Goal: Information Seeking & Learning: Learn about a topic

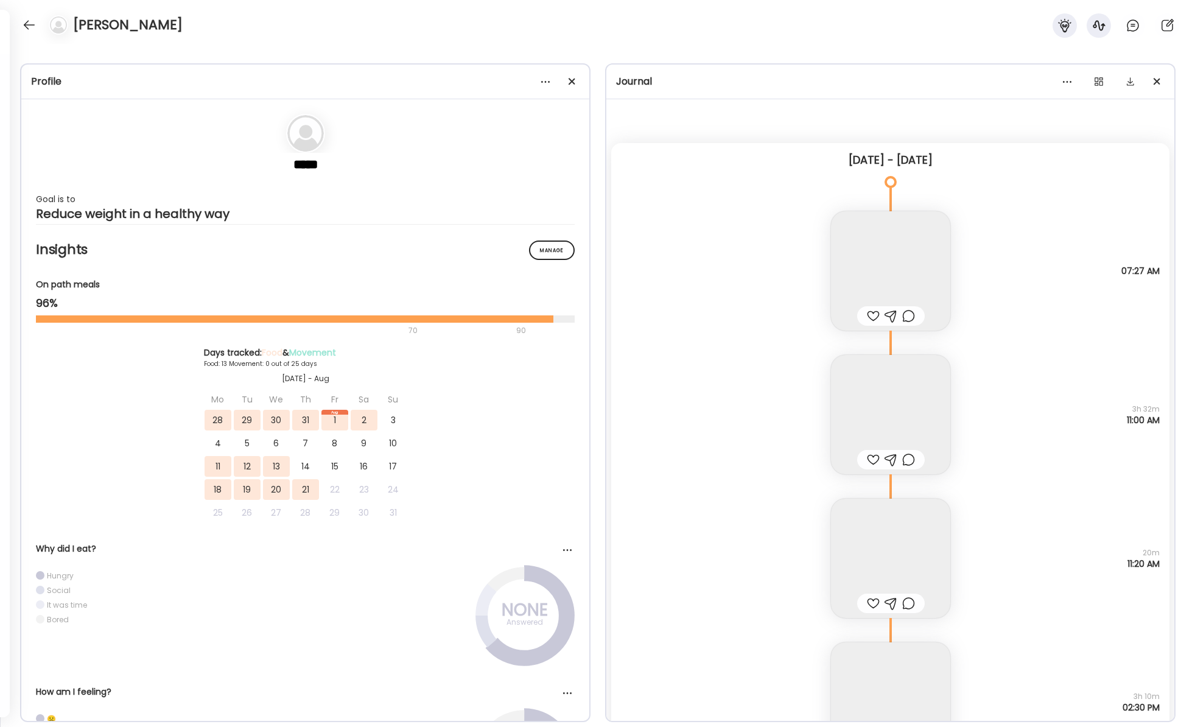
scroll to position [9353, 0]
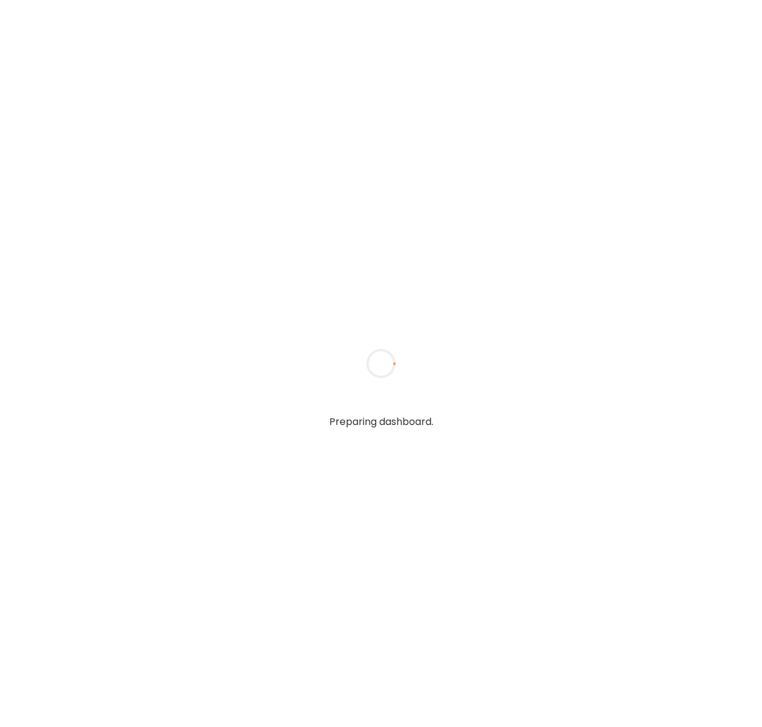
type input "**********"
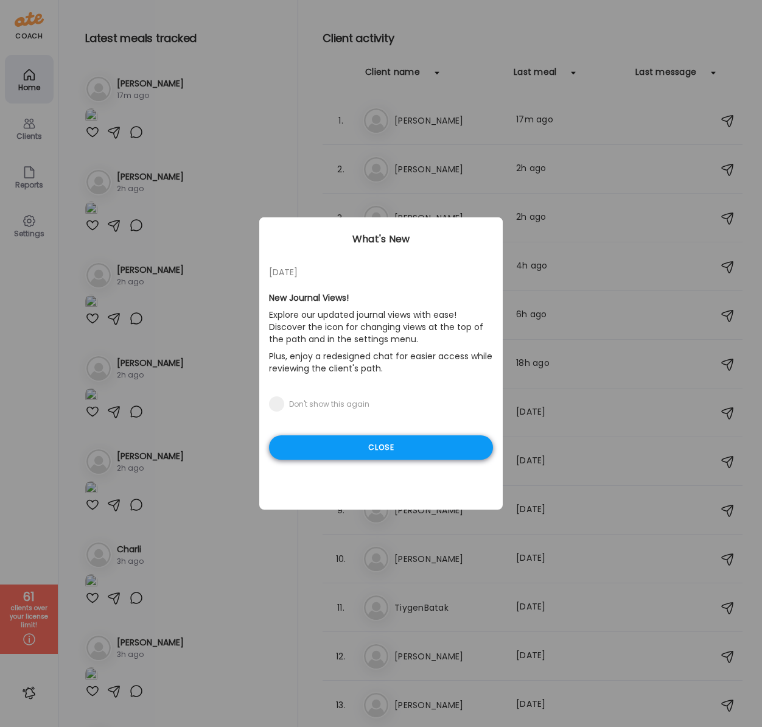
type input "**********"
click at [329, 449] on div "Close" at bounding box center [381, 447] width 224 height 24
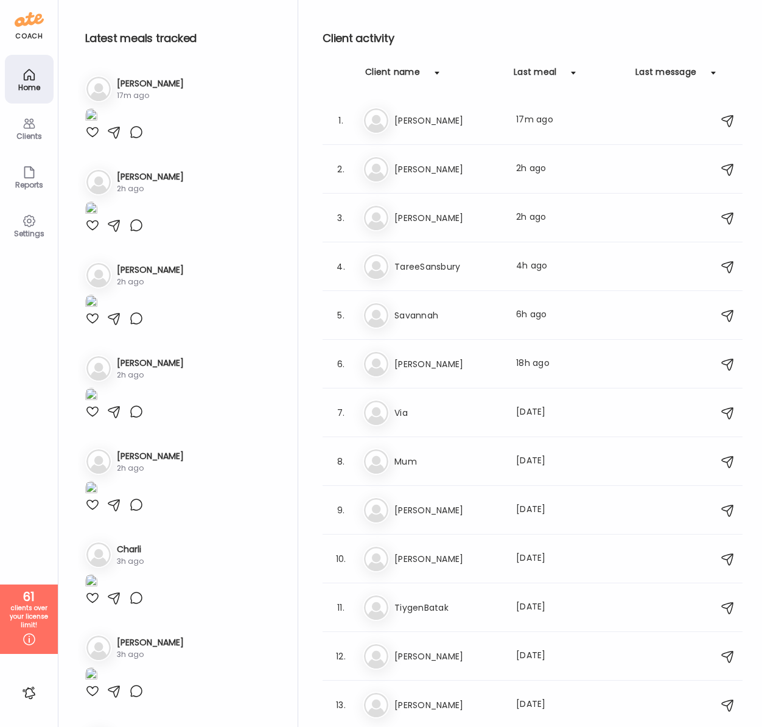
click at [376, 72] on div "Client name" at bounding box center [392, 75] width 55 height 19
click at [30, 133] on div "Clients" at bounding box center [29, 136] width 44 height 8
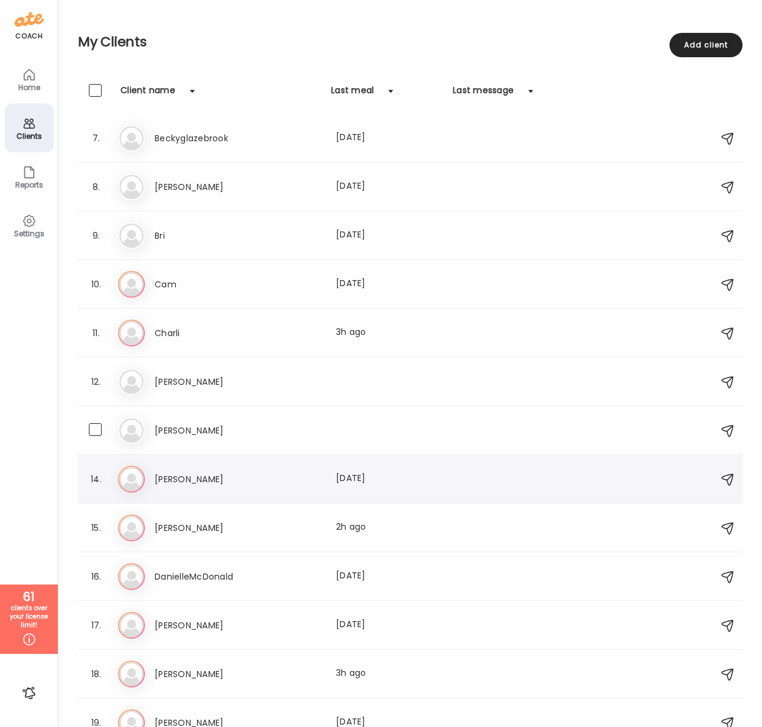
scroll to position [295, 0]
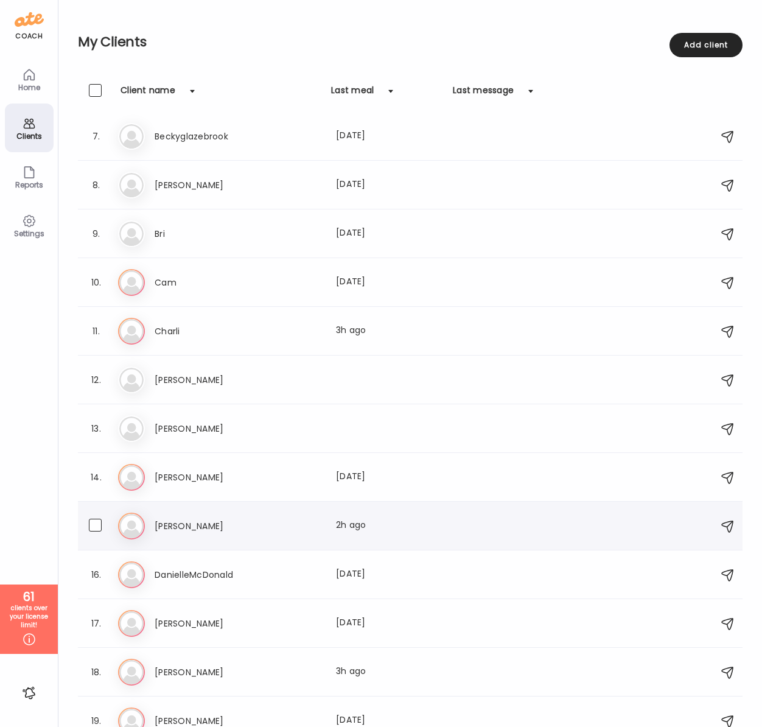
click at [166, 519] on h3 "[PERSON_NAME]" at bounding box center [208, 526] width 107 height 15
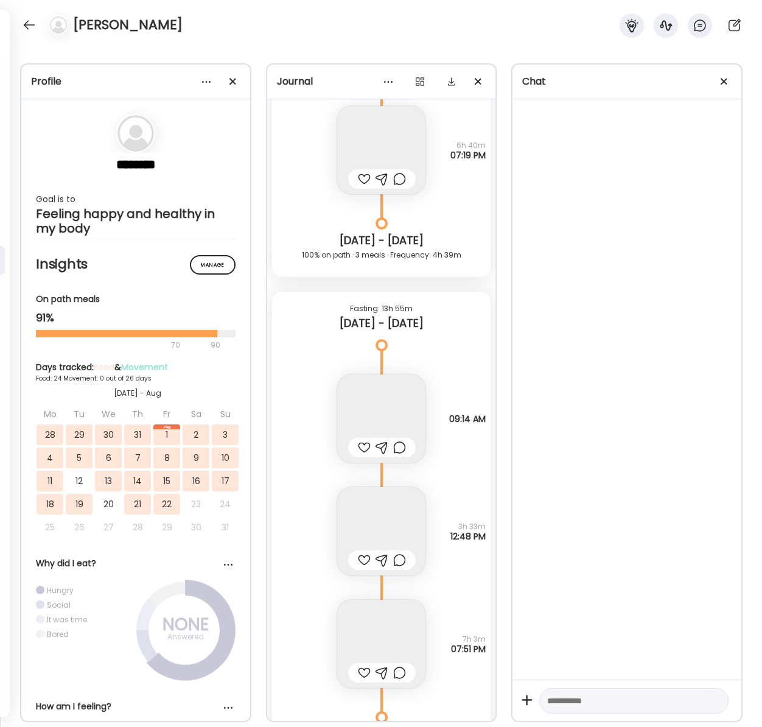
scroll to position [14688, 0]
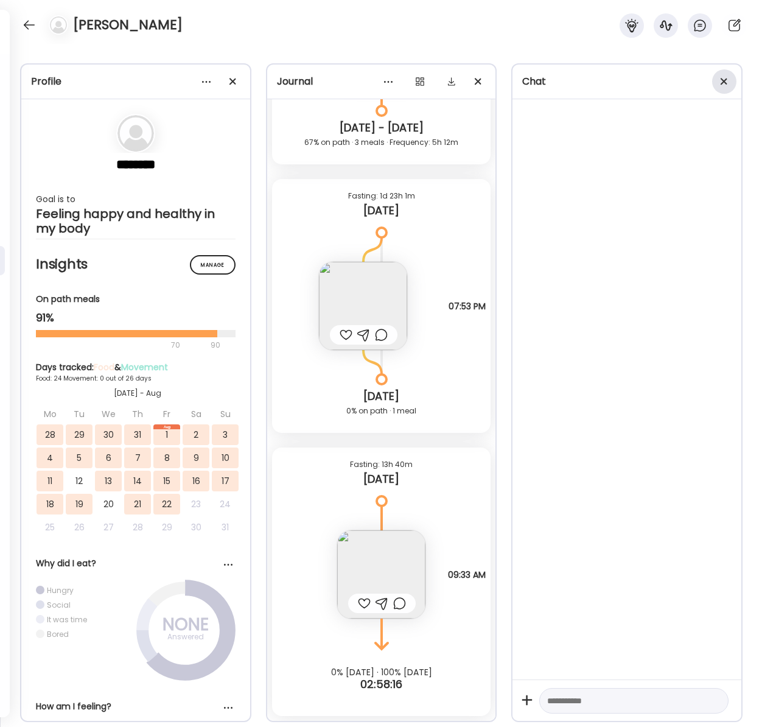
click at [723, 77] on div at bounding box center [725, 81] width 24 height 24
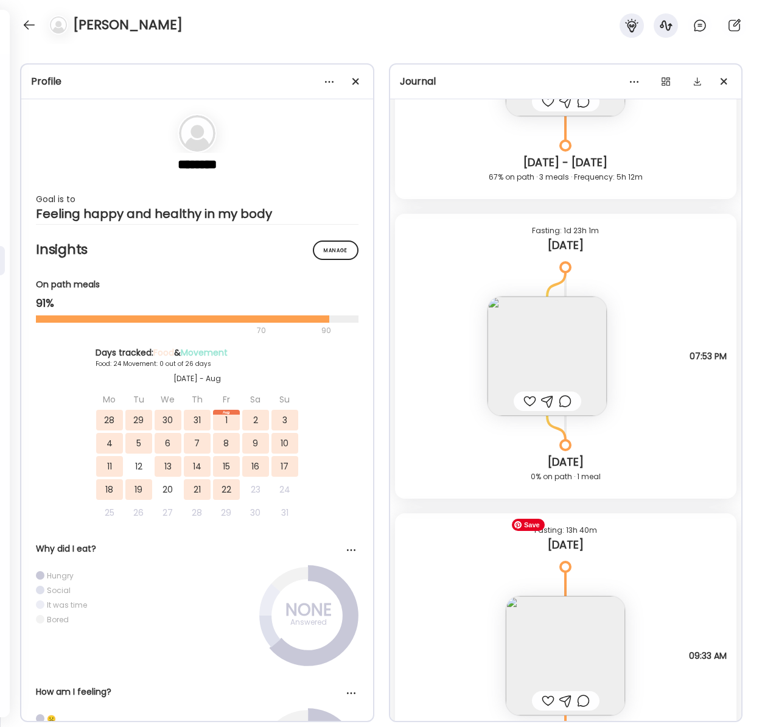
scroll to position [17483, 0]
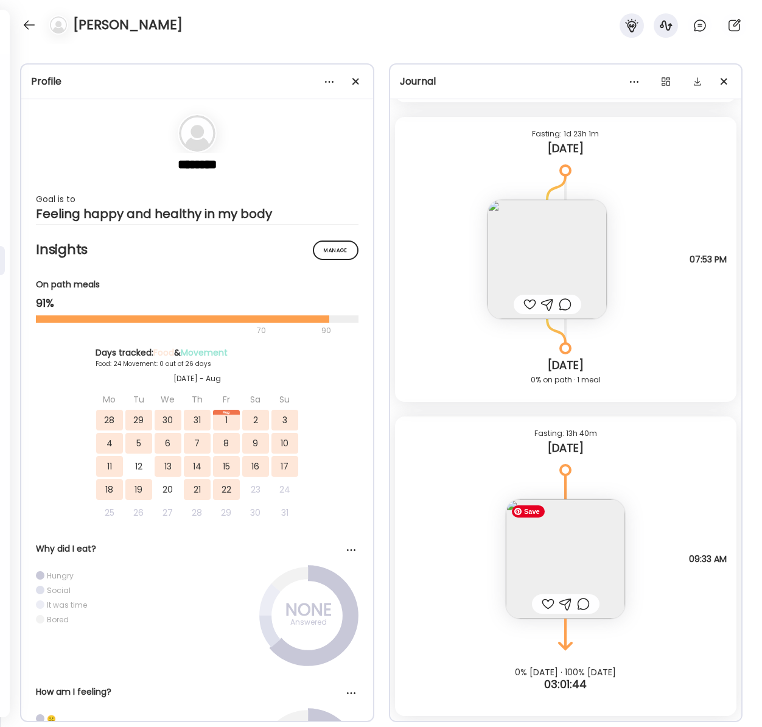
click at [566, 538] on img at bounding box center [565, 558] width 119 height 119
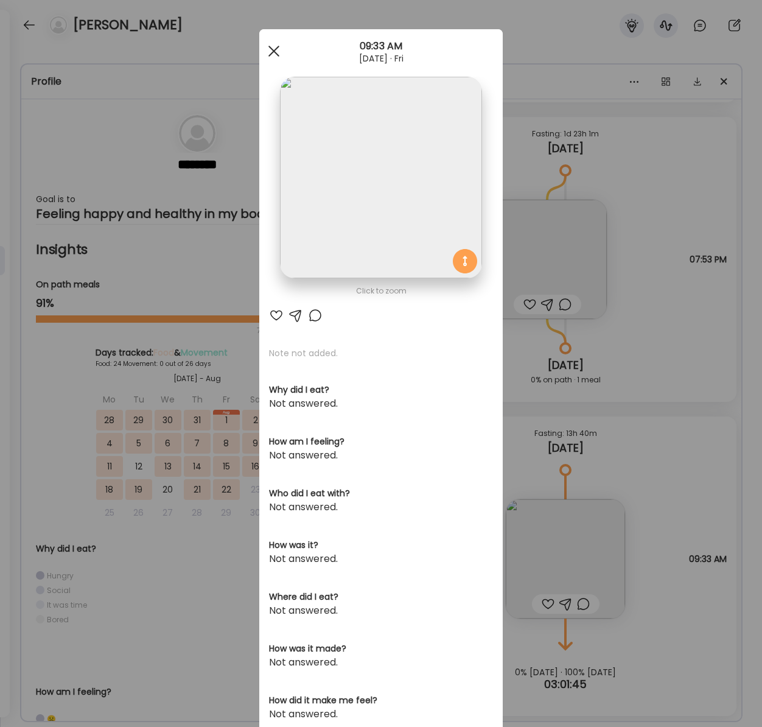
click at [264, 48] on div at bounding box center [274, 51] width 24 height 24
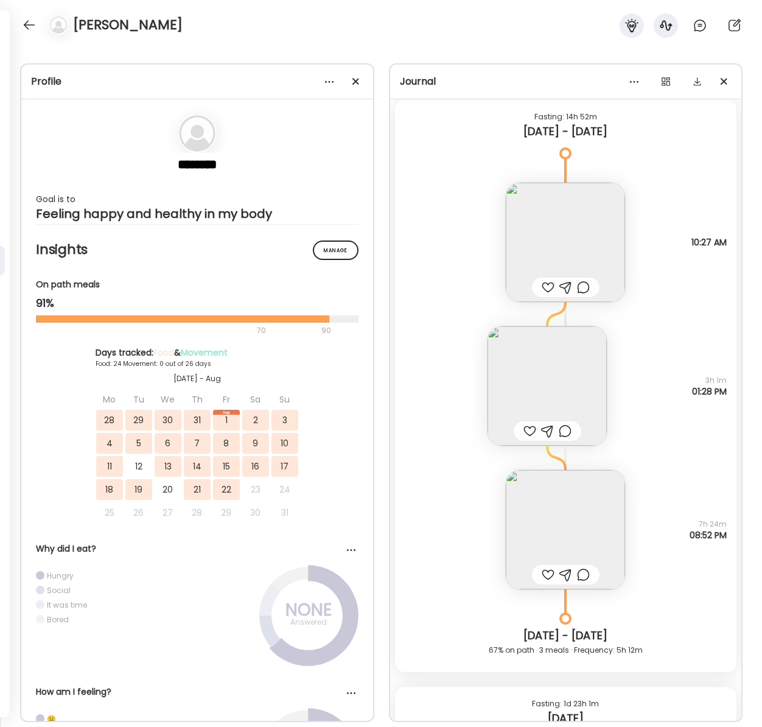
scroll to position [16912, 0]
click at [589, 513] on img at bounding box center [565, 530] width 119 height 119
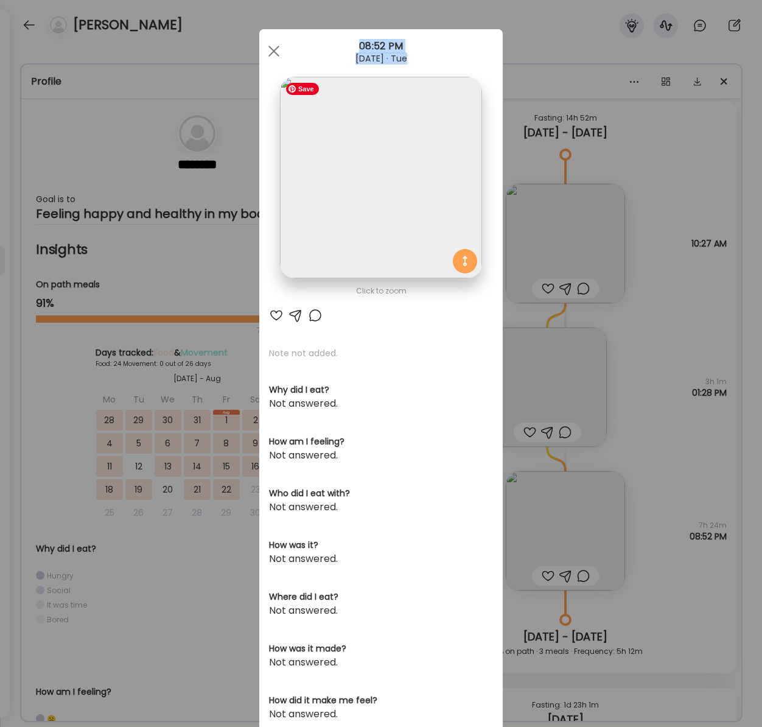
drag, startPoint x: 262, startPoint y: 46, endPoint x: 355, endPoint y: 153, distance: 142.5
click at [354, 156] on div "Ate Coach Dashboard 08:52 PM Aug 19, 2025 · Tue Click to zoom AteMate AI Note n…" at bounding box center [381, 387] width 244 height 717
click at [383, 153] on img at bounding box center [381, 178] width 202 height 202
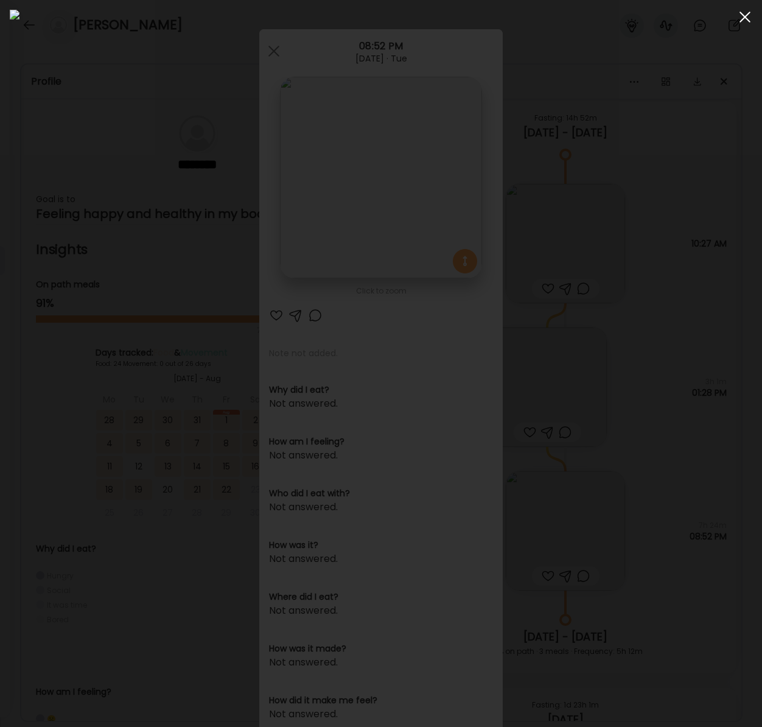
click at [744, 20] on div at bounding box center [745, 17] width 24 height 24
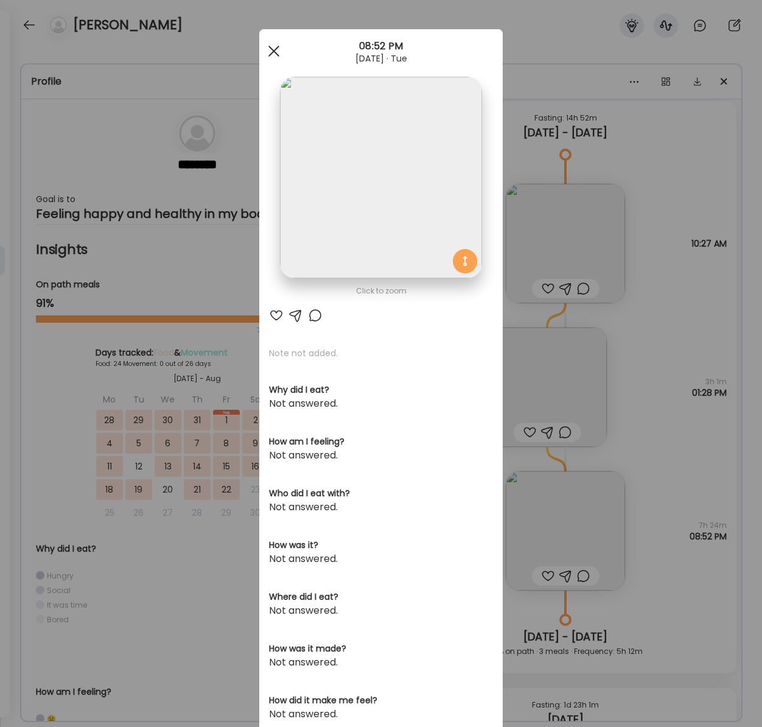
click at [273, 53] on div at bounding box center [274, 51] width 24 height 24
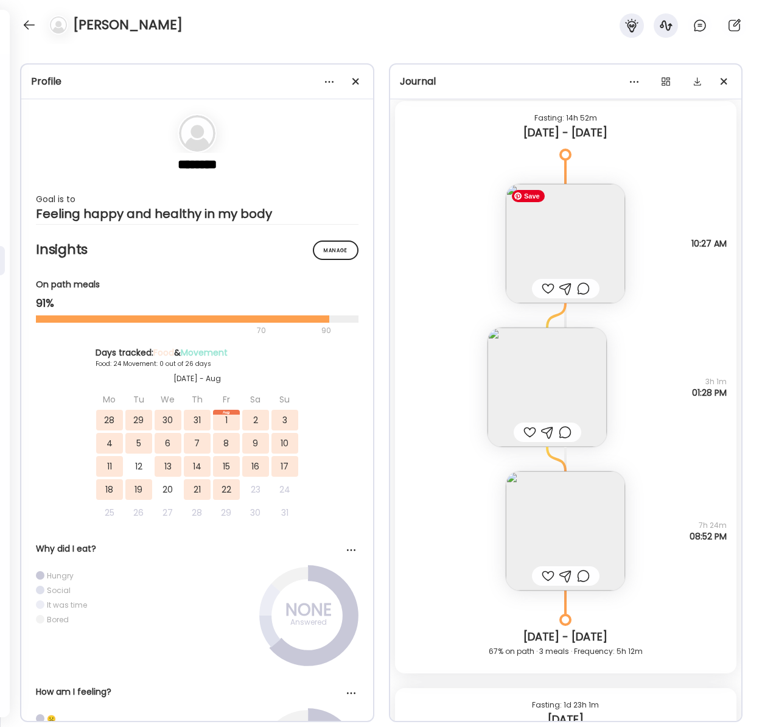
click at [570, 239] on img at bounding box center [565, 243] width 119 height 119
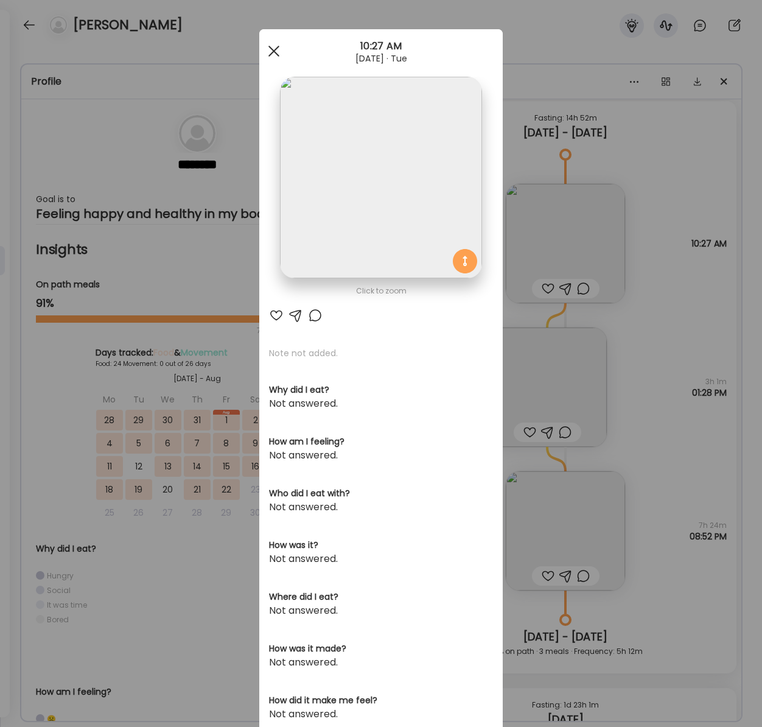
click at [269, 48] on div at bounding box center [274, 51] width 24 height 24
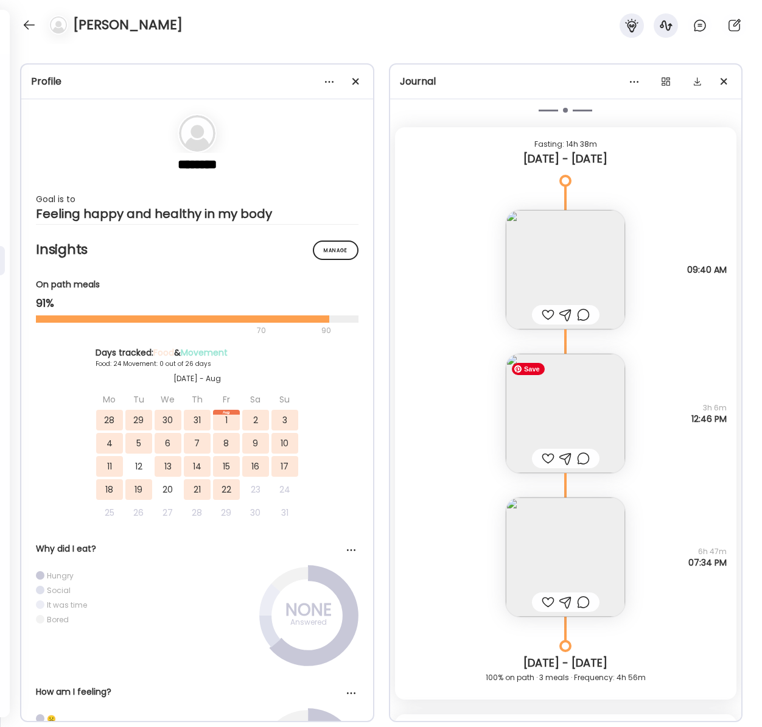
scroll to position [16295, 0]
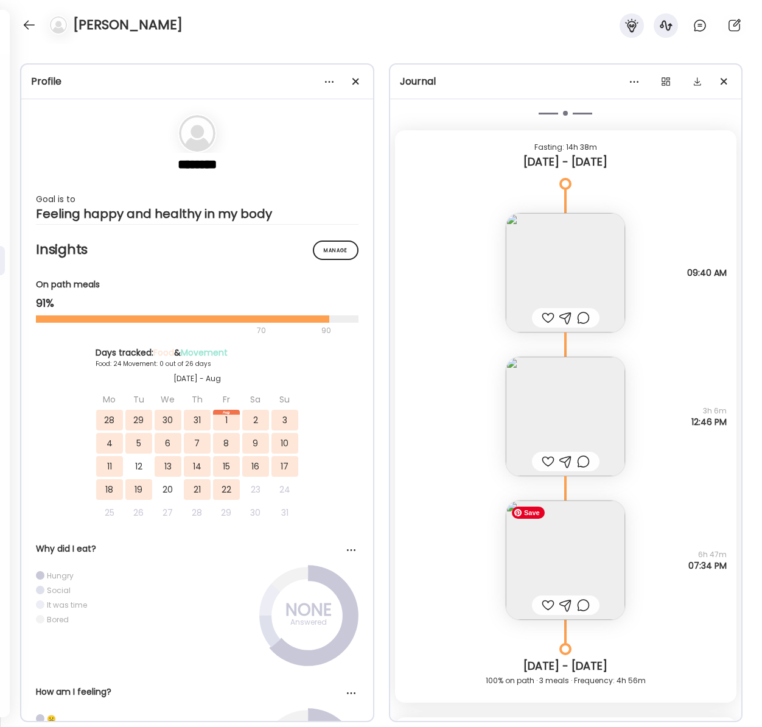
click at [565, 568] on img at bounding box center [565, 560] width 119 height 119
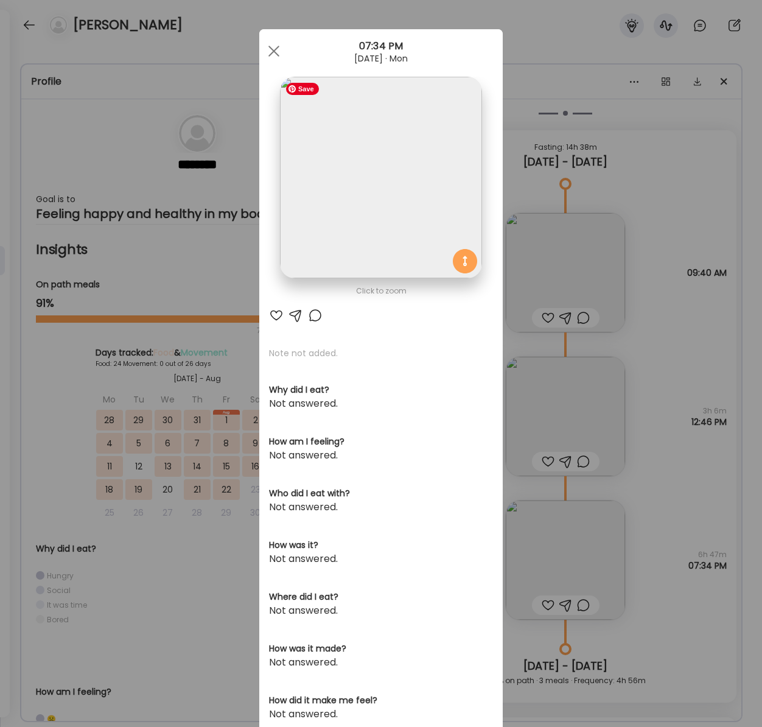
click at [398, 239] on img at bounding box center [381, 178] width 202 height 202
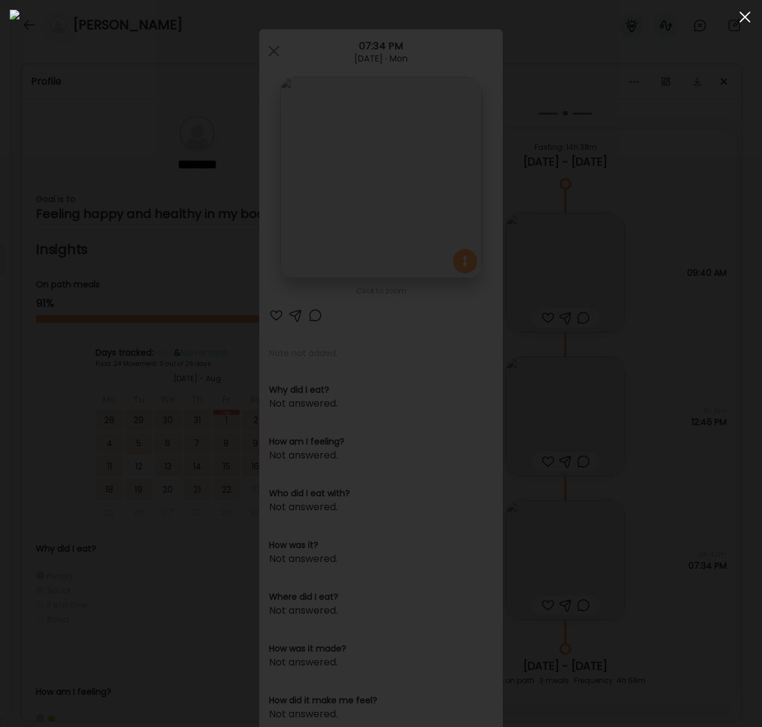
click at [741, 23] on div at bounding box center [745, 17] width 24 height 24
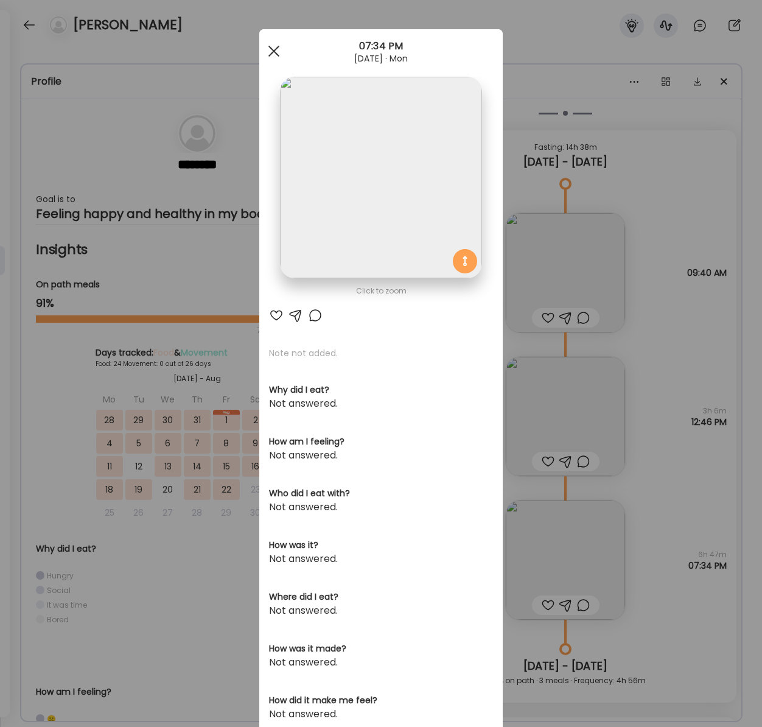
click at [272, 48] on div at bounding box center [274, 51] width 24 height 24
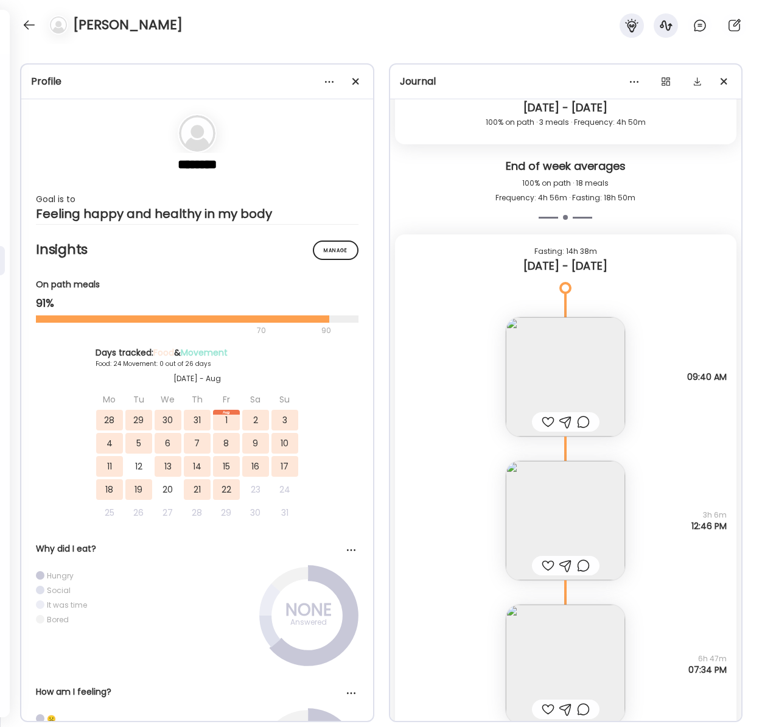
scroll to position [16189, 0]
click at [569, 526] on img at bounding box center [565, 522] width 119 height 119
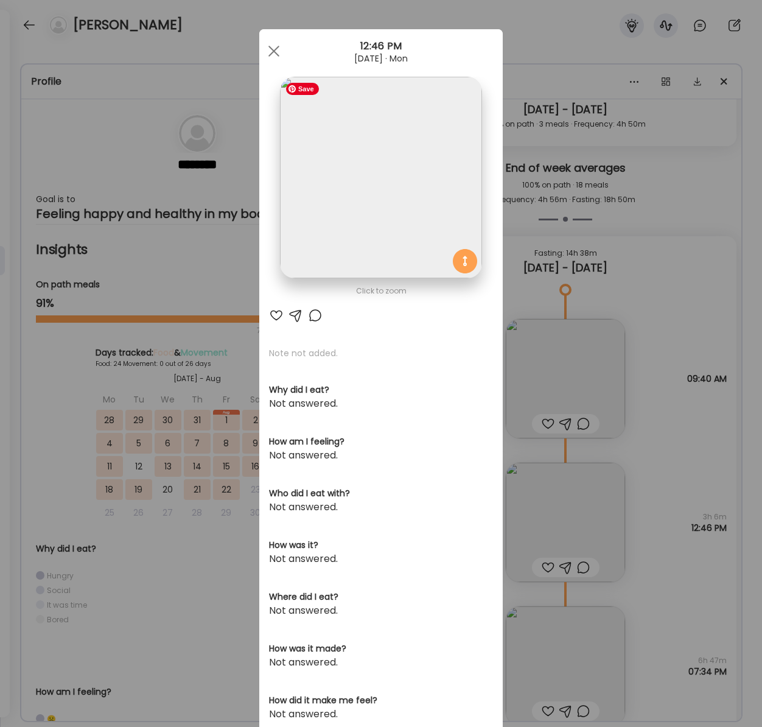
click at [364, 164] on img at bounding box center [381, 178] width 202 height 202
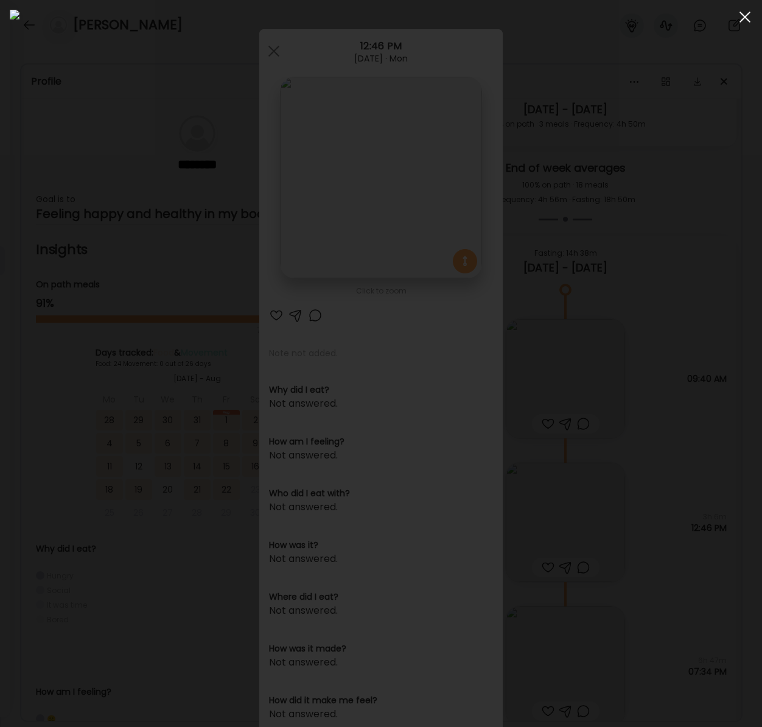
click at [744, 15] on span at bounding box center [745, 17] width 11 height 11
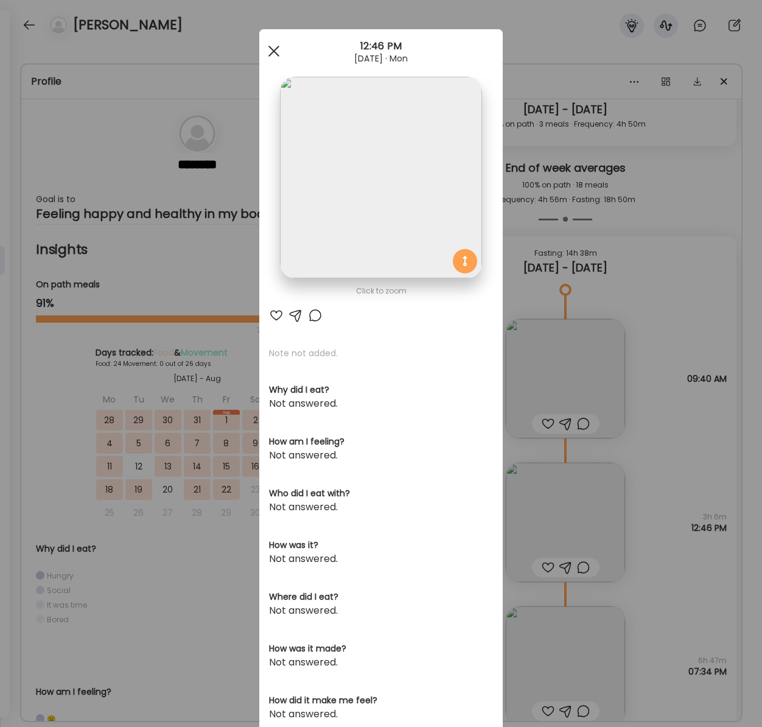
click at [277, 49] on div at bounding box center [274, 51] width 24 height 24
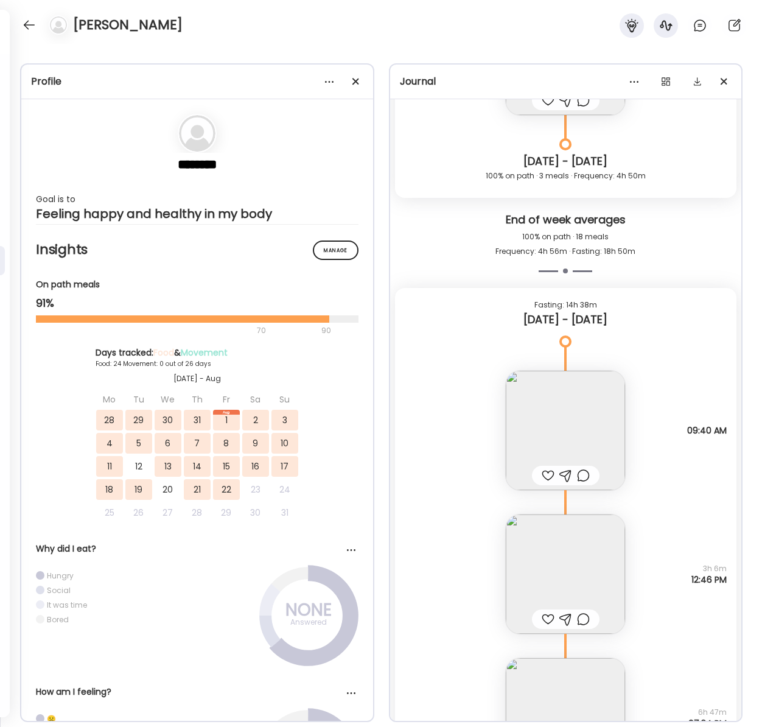
scroll to position [16132, 0]
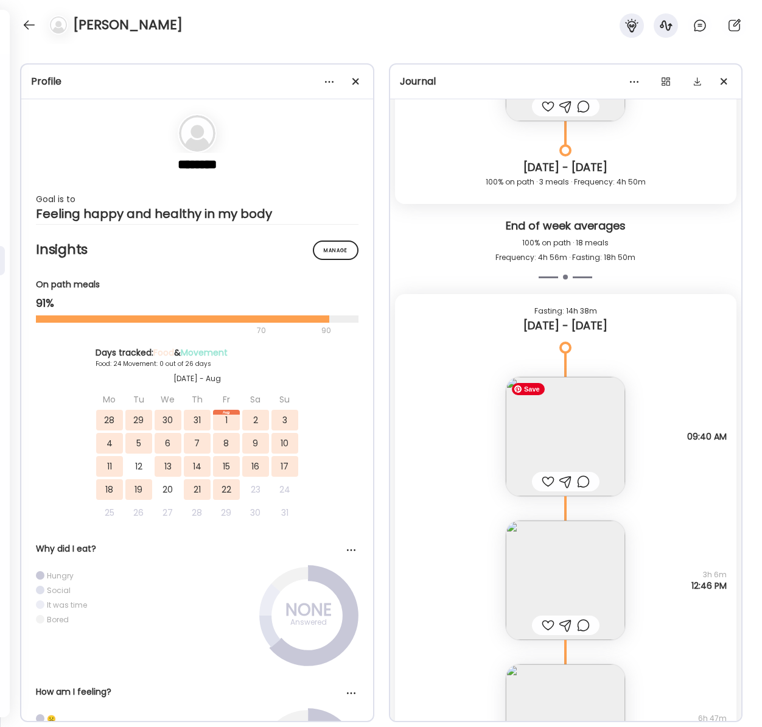
click at [608, 440] on img at bounding box center [565, 436] width 119 height 119
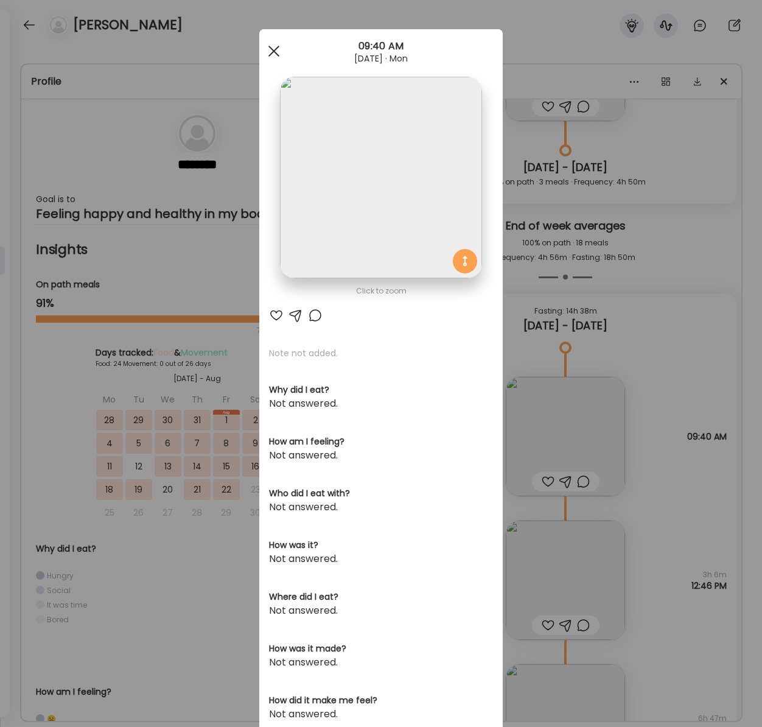
click at [276, 49] on div at bounding box center [274, 51] width 24 height 24
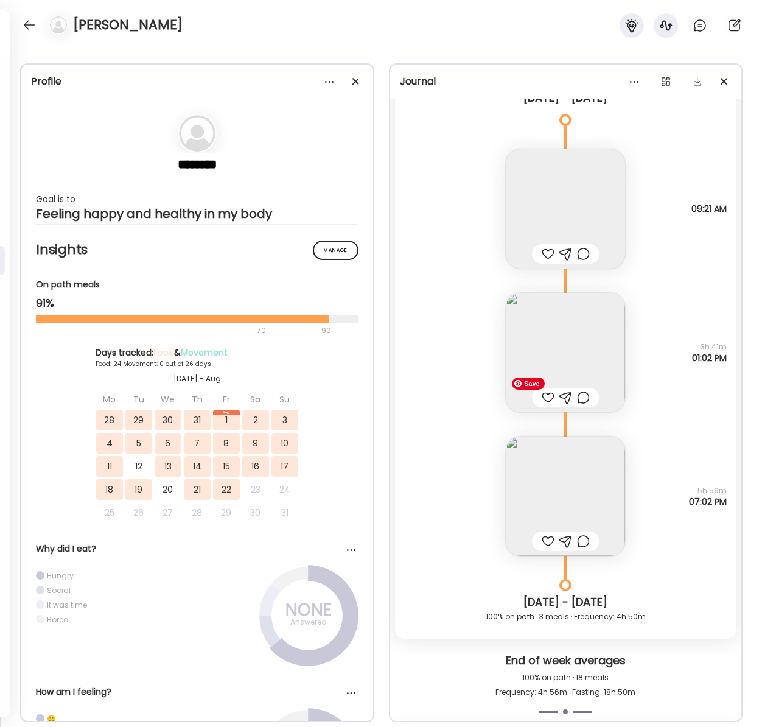
scroll to position [15685, 0]
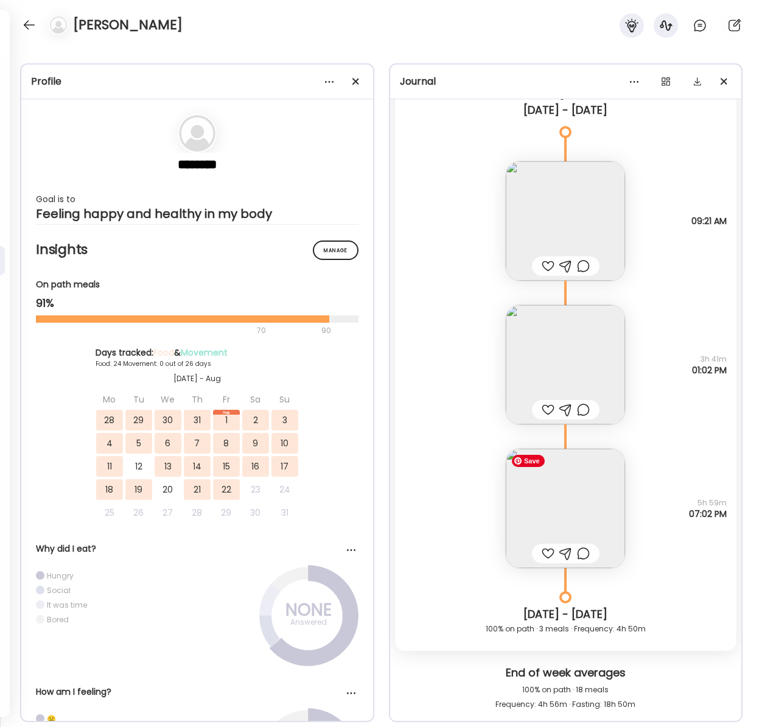
click at [560, 494] on img at bounding box center [565, 508] width 119 height 119
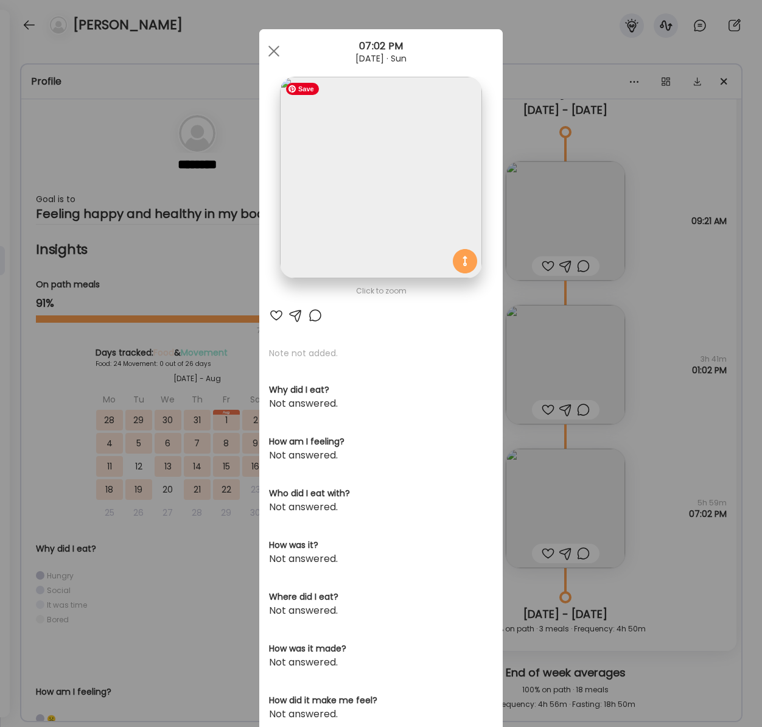
click at [336, 183] on img at bounding box center [381, 178] width 202 height 202
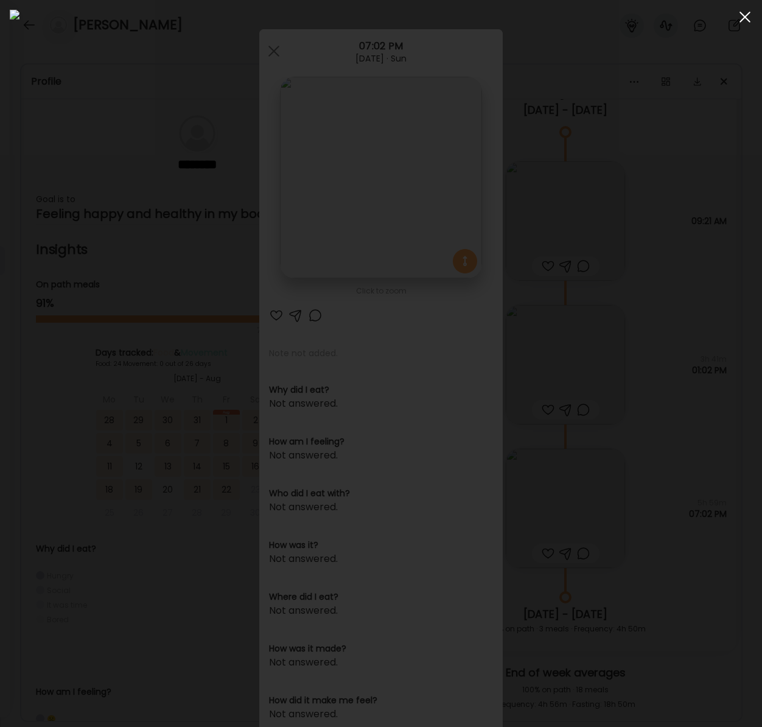
click at [746, 15] on span at bounding box center [745, 17] width 11 height 11
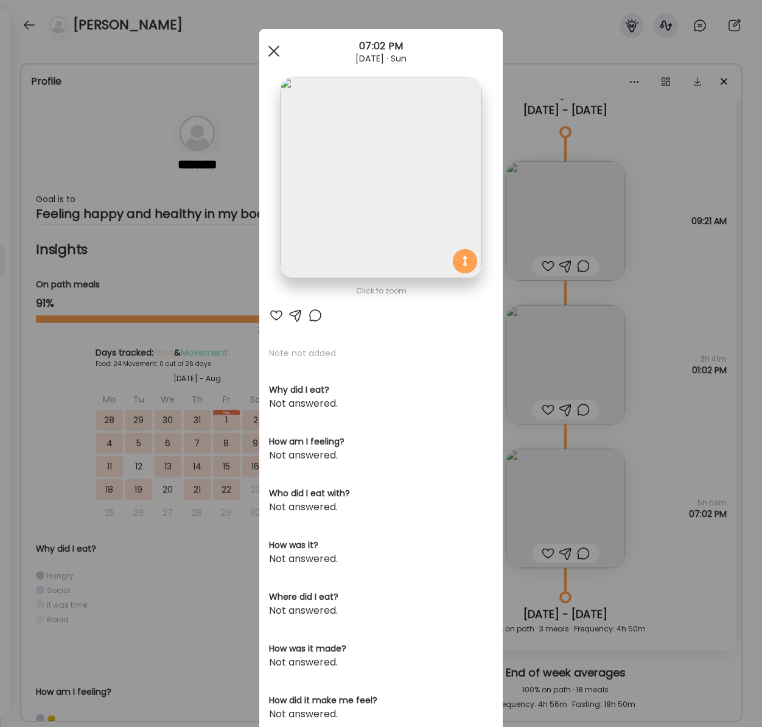
click at [274, 47] on div at bounding box center [274, 51] width 24 height 24
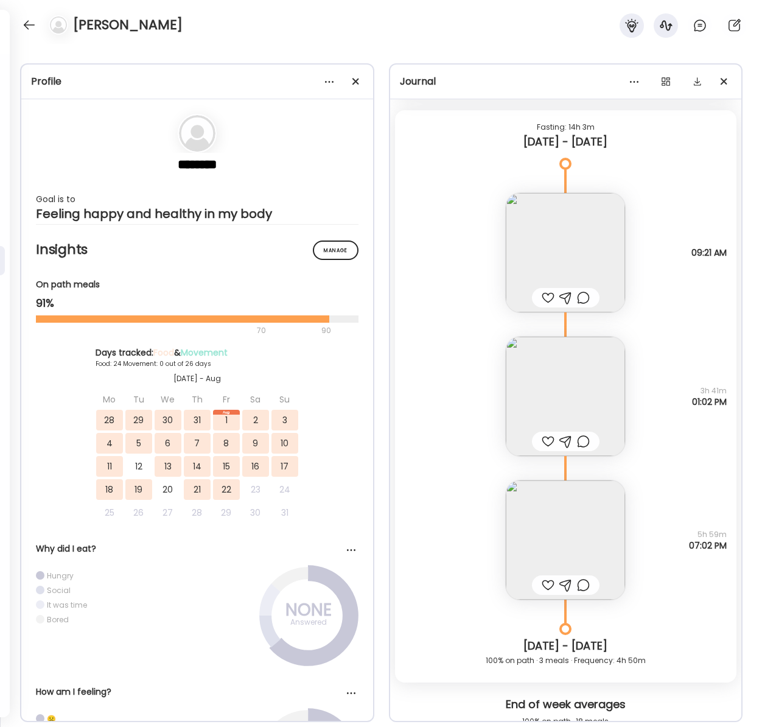
scroll to position [15646, 0]
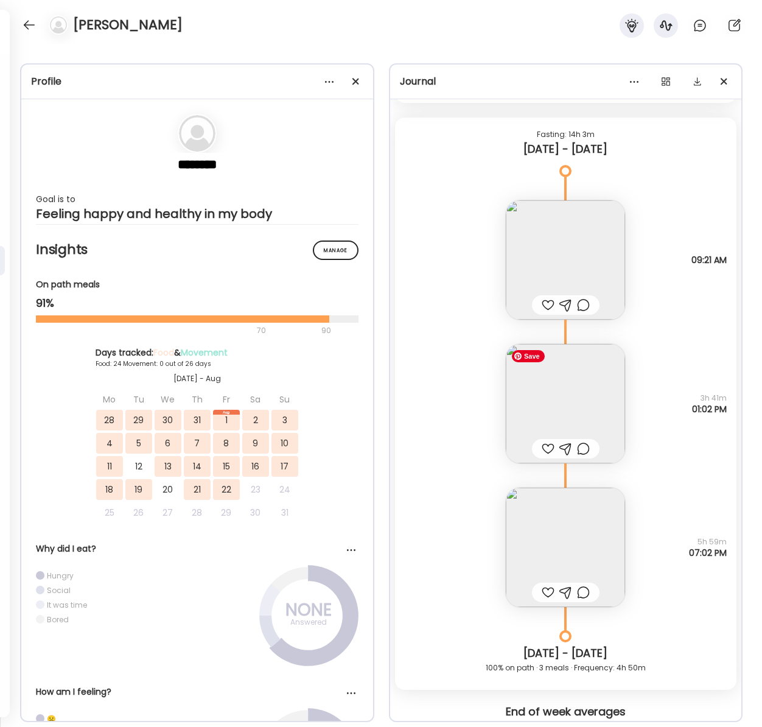
click at [563, 405] on img at bounding box center [565, 403] width 119 height 119
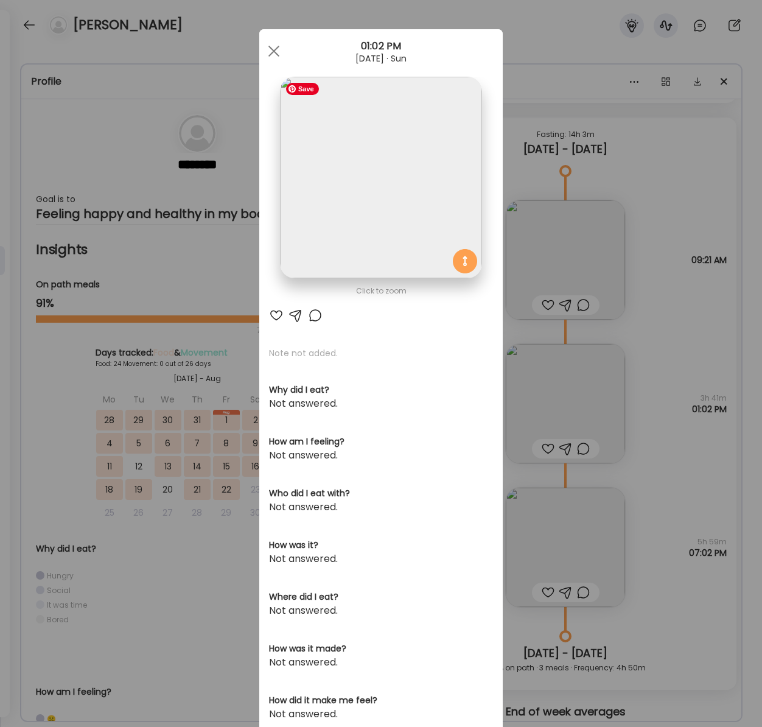
click at [338, 197] on img at bounding box center [381, 178] width 202 height 202
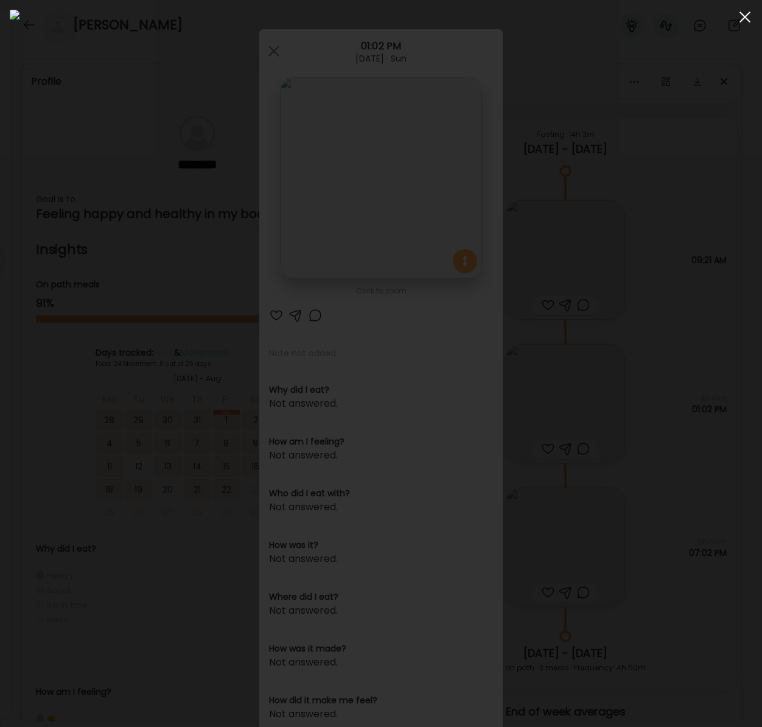
click at [743, 18] on span at bounding box center [745, 17] width 11 height 11
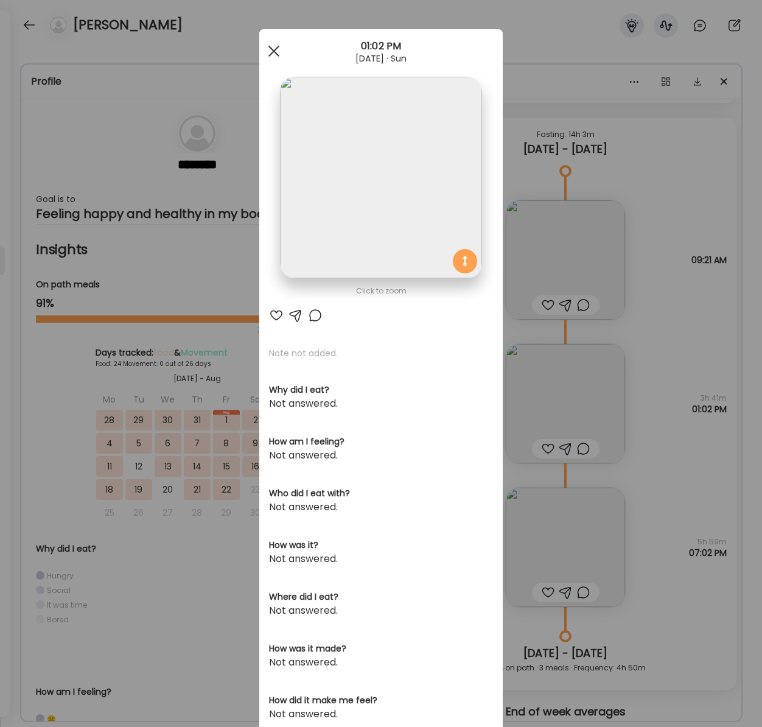
click at [276, 54] on div at bounding box center [274, 51] width 24 height 24
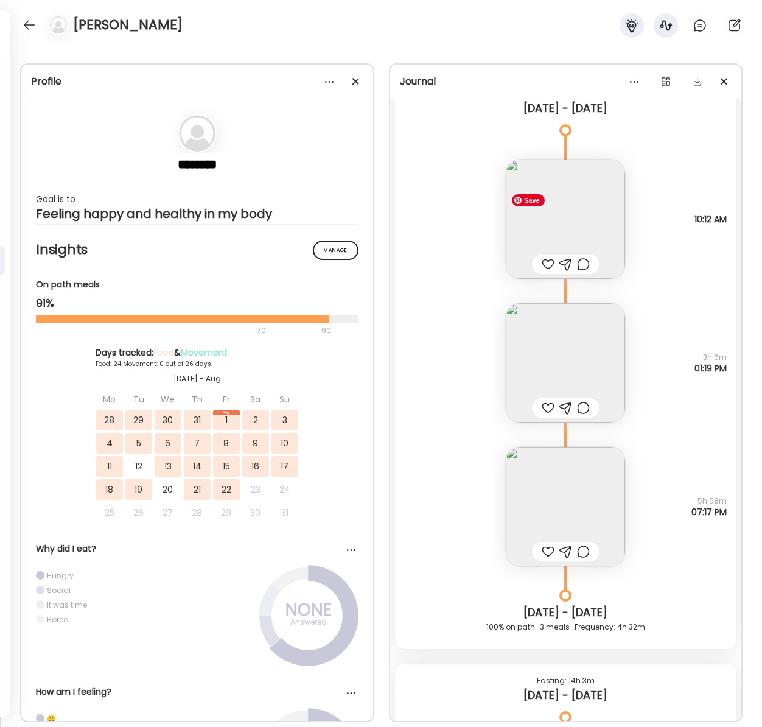
scroll to position [15099, 0]
click at [559, 484] on img at bounding box center [565, 507] width 119 height 119
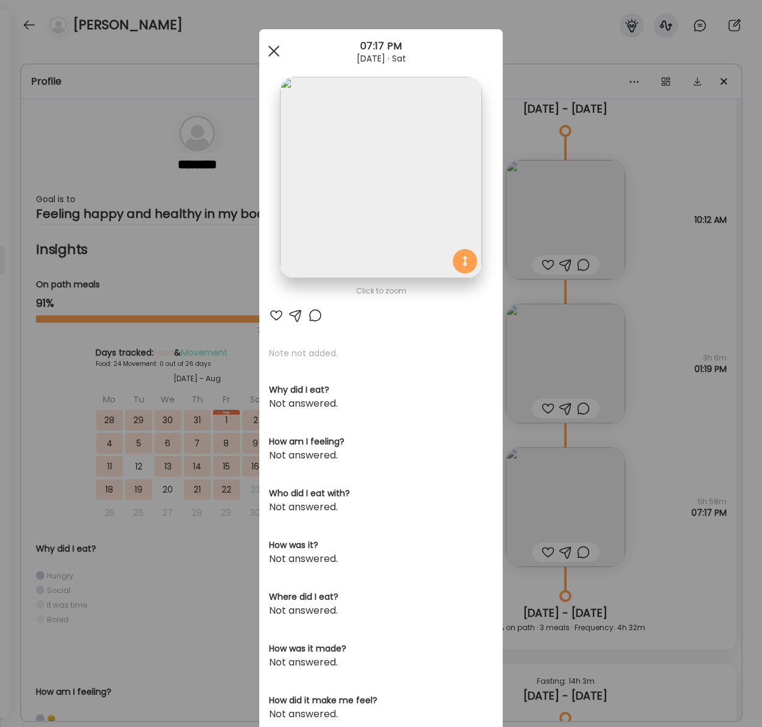
click at [276, 49] on span at bounding box center [274, 51] width 11 height 11
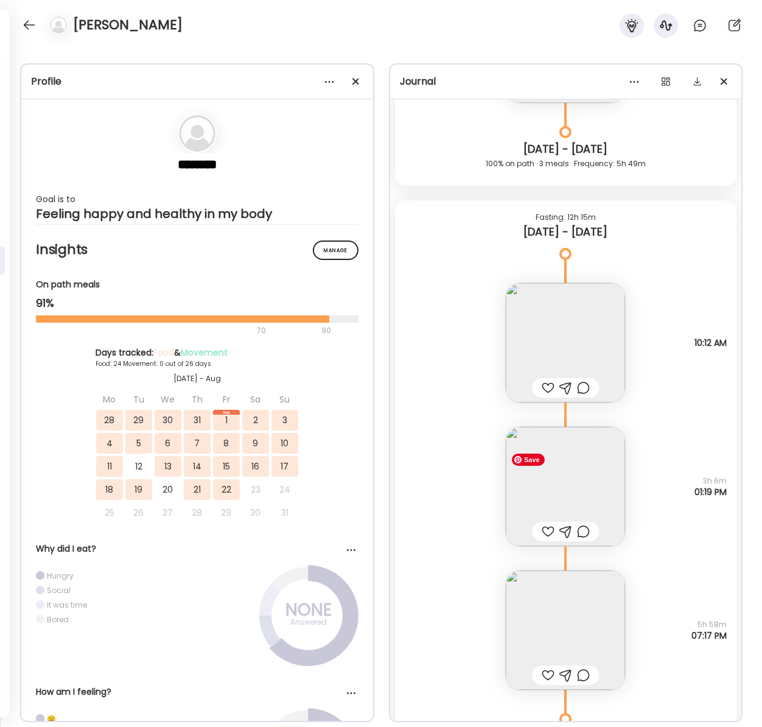
scroll to position [14971, 0]
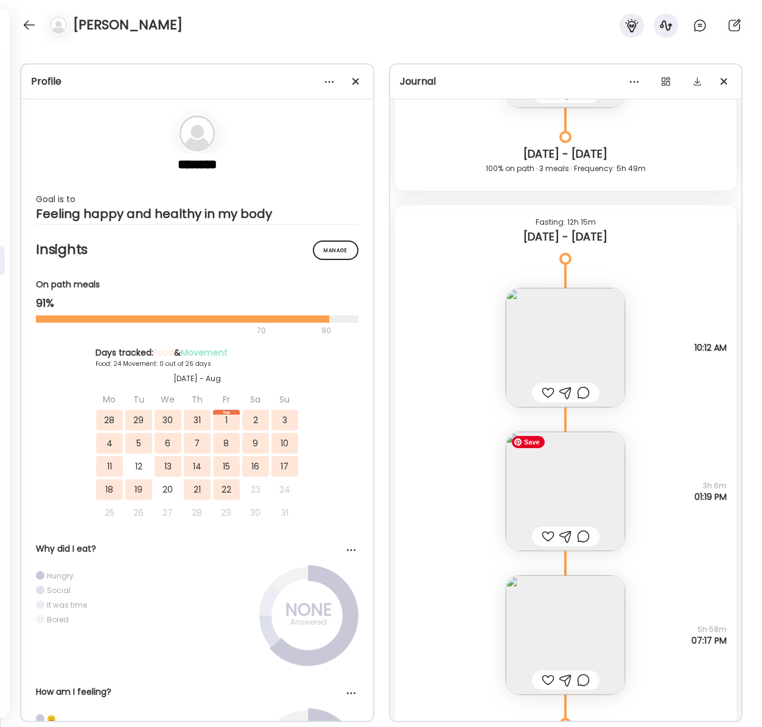
click at [565, 486] on img at bounding box center [565, 491] width 119 height 119
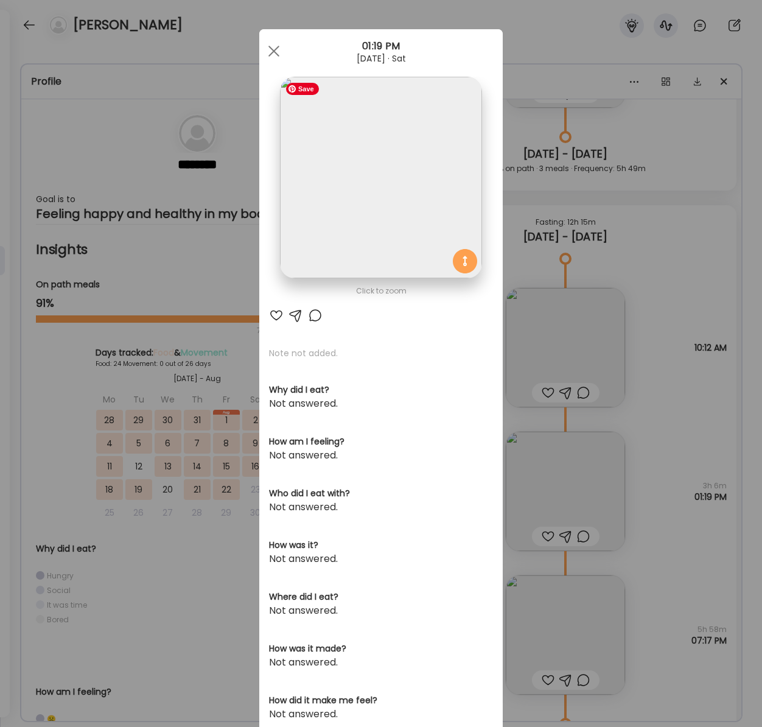
click at [387, 209] on img at bounding box center [381, 178] width 202 height 202
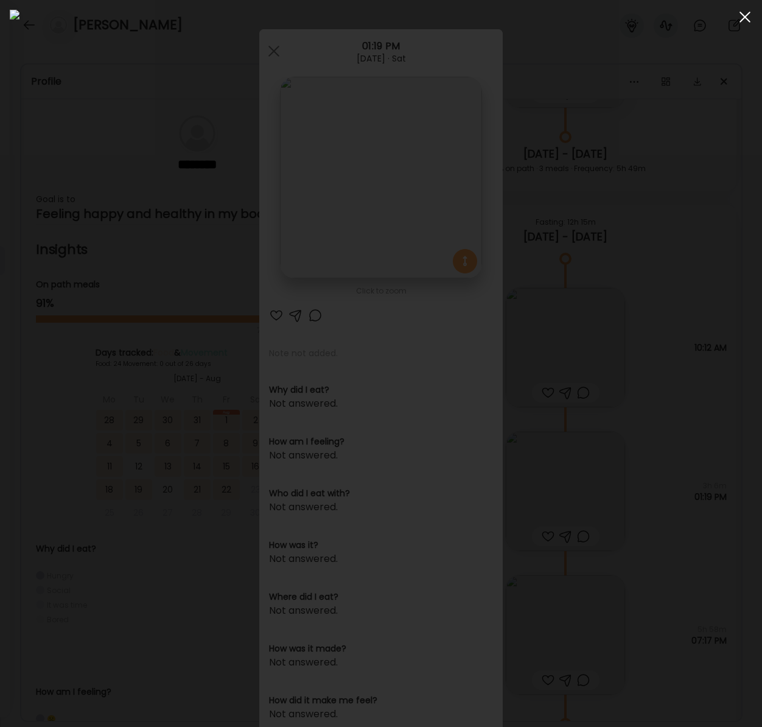
click at [744, 16] on span at bounding box center [745, 17] width 11 height 11
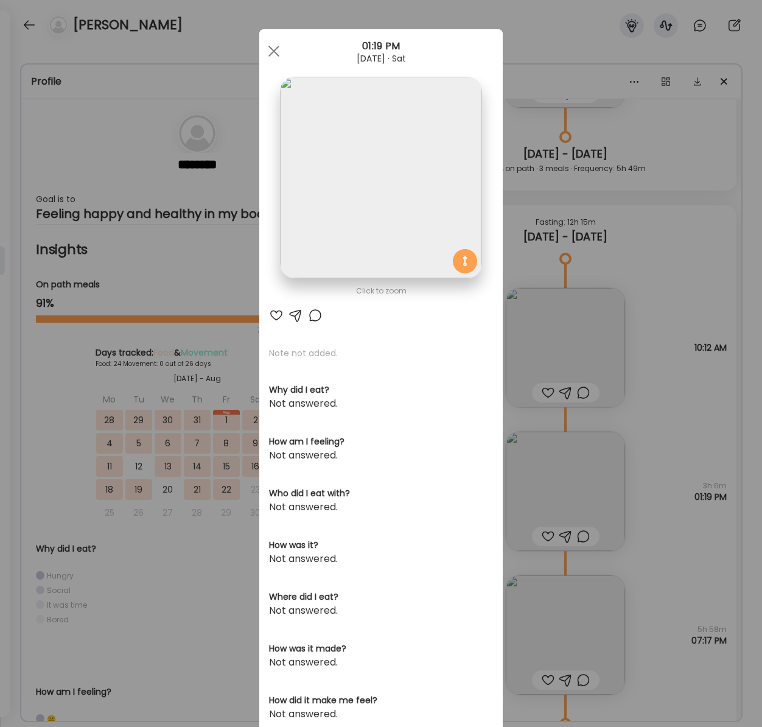
click at [272, 48] on span at bounding box center [274, 51] width 11 height 11
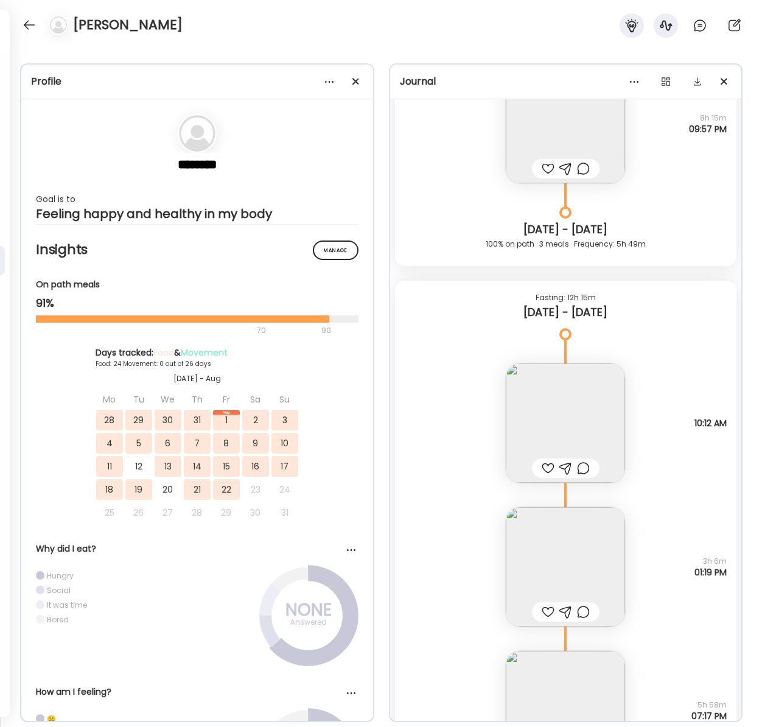
scroll to position [14880, 0]
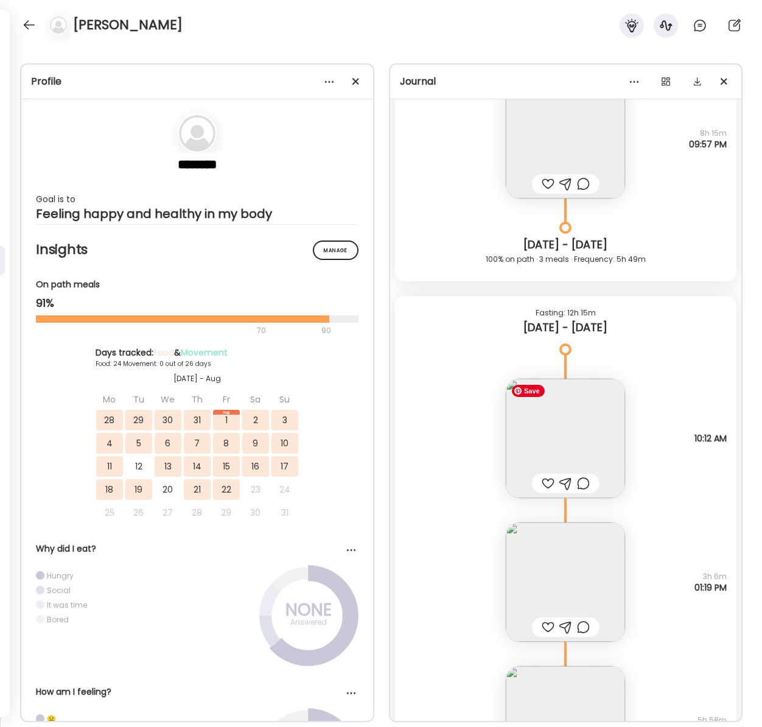
click at [551, 432] on img at bounding box center [565, 438] width 119 height 119
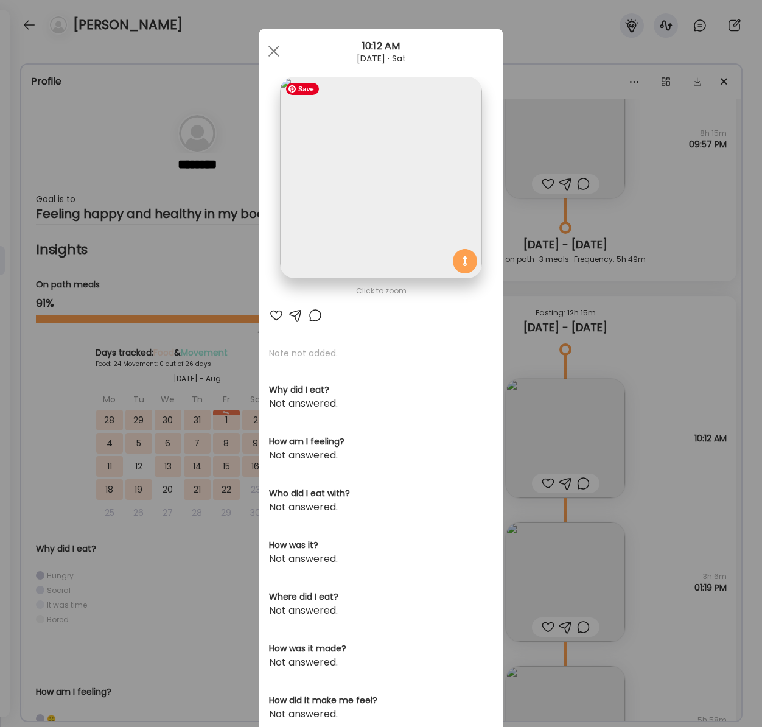
click at [395, 200] on img at bounding box center [381, 178] width 202 height 202
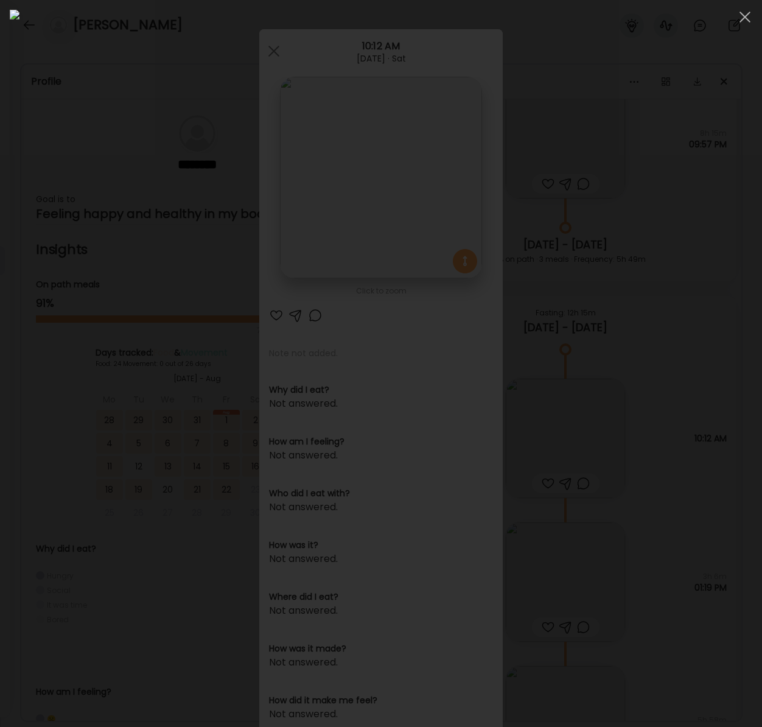
click at [744, 20] on div at bounding box center [745, 17] width 24 height 24
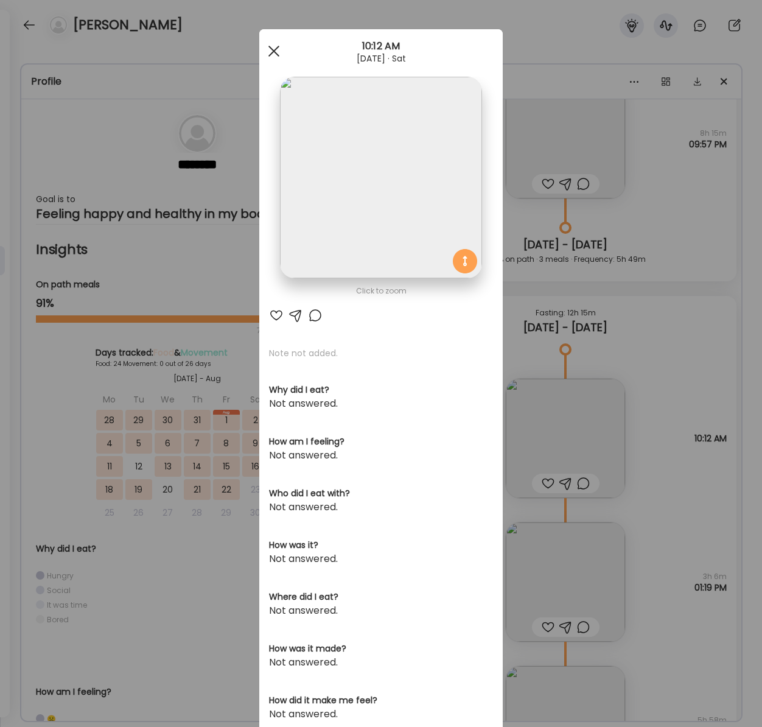
click at [272, 52] on span at bounding box center [274, 51] width 11 height 11
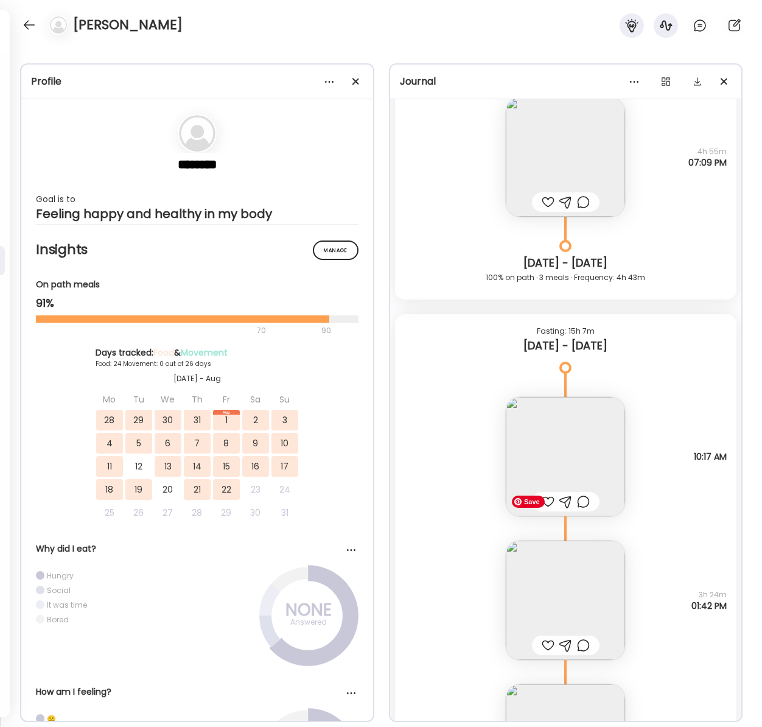
scroll to position [14277, 0]
click at [570, 605] on img at bounding box center [565, 598] width 119 height 119
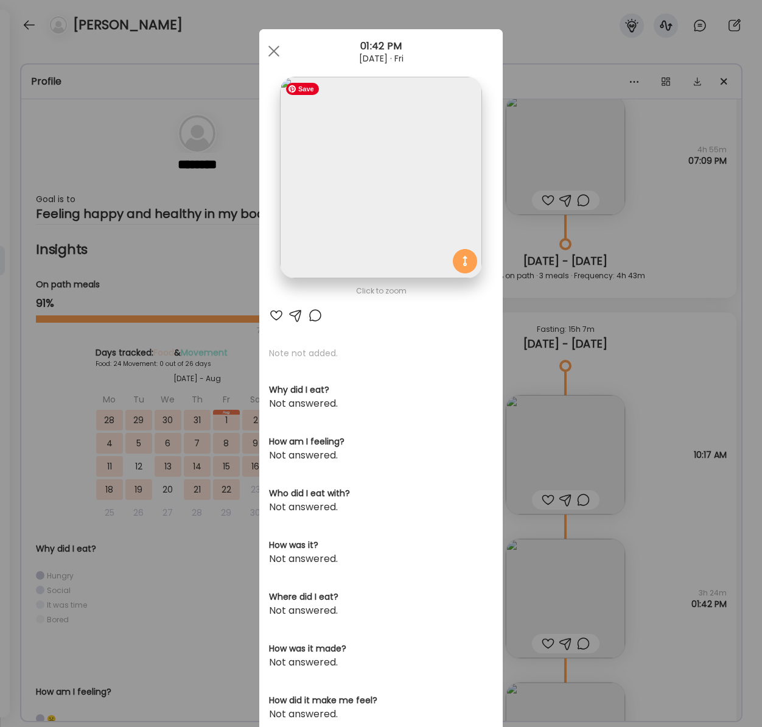
click at [367, 178] on img at bounding box center [381, 178] width 202 height 202
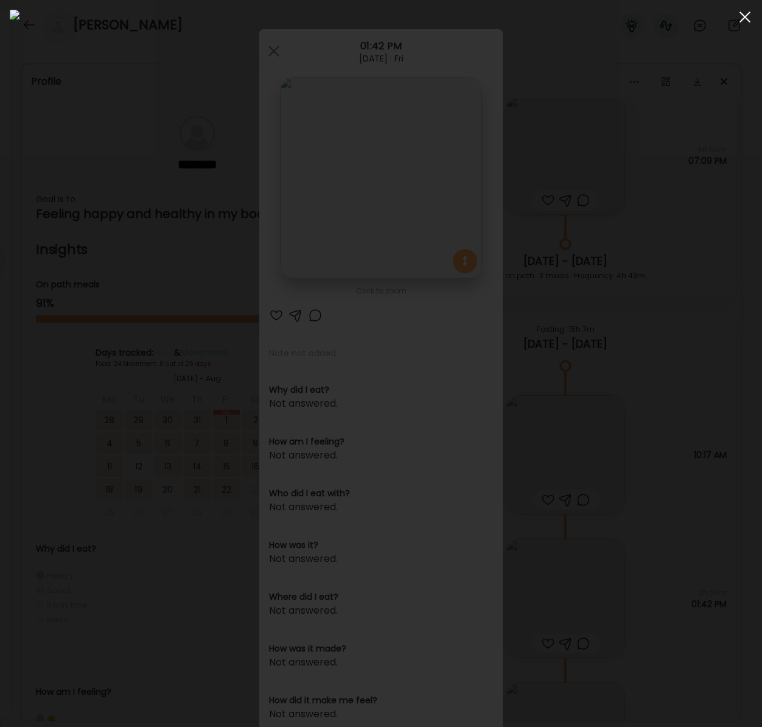
click at [742, 17] on div at bounding box center [745, 17] width 24 height 24
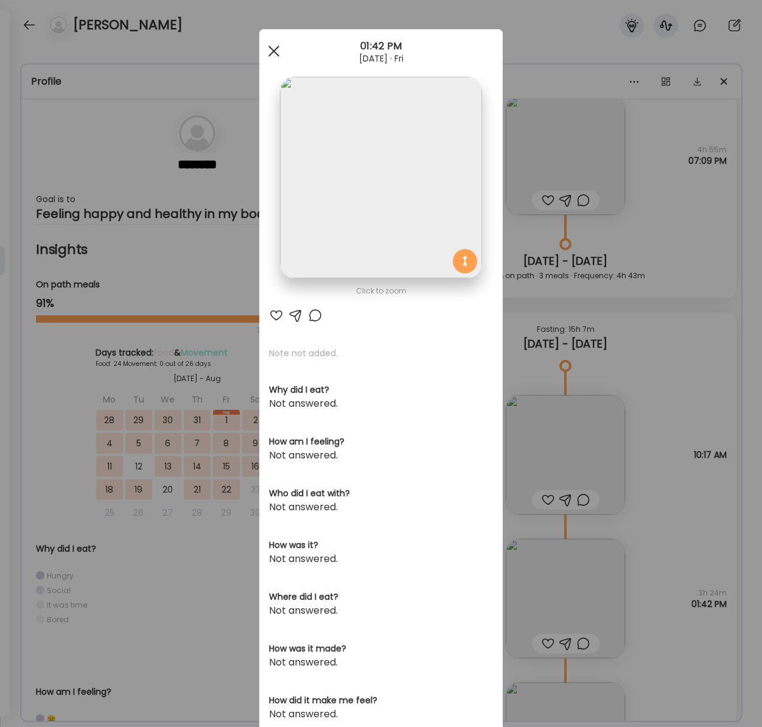
click at [278, 55] on span at bounding box center [274, 51] width 11 height 11
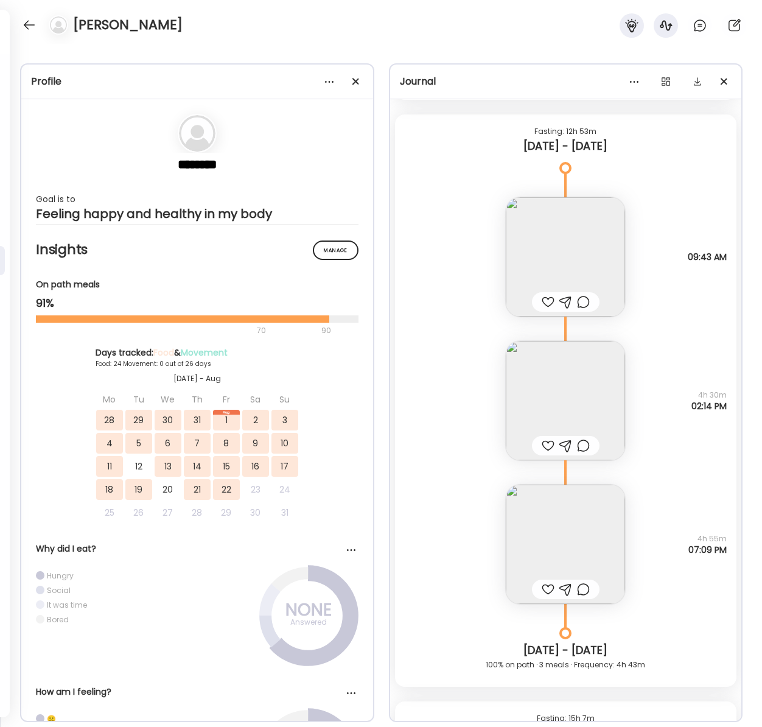
scroll to position [13884, 0]
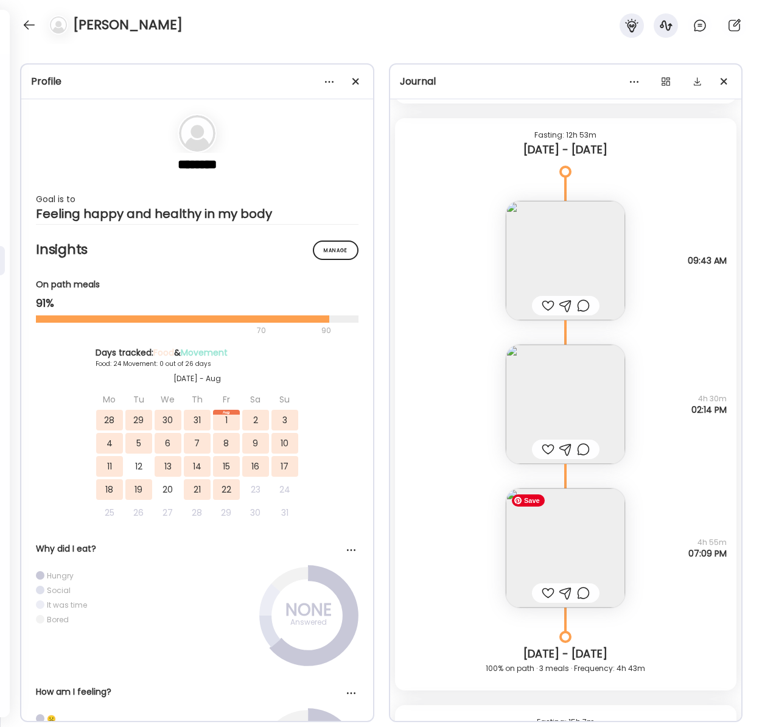
click at [562, 537] on img at bounding box center [565, 547] width 119 height 119
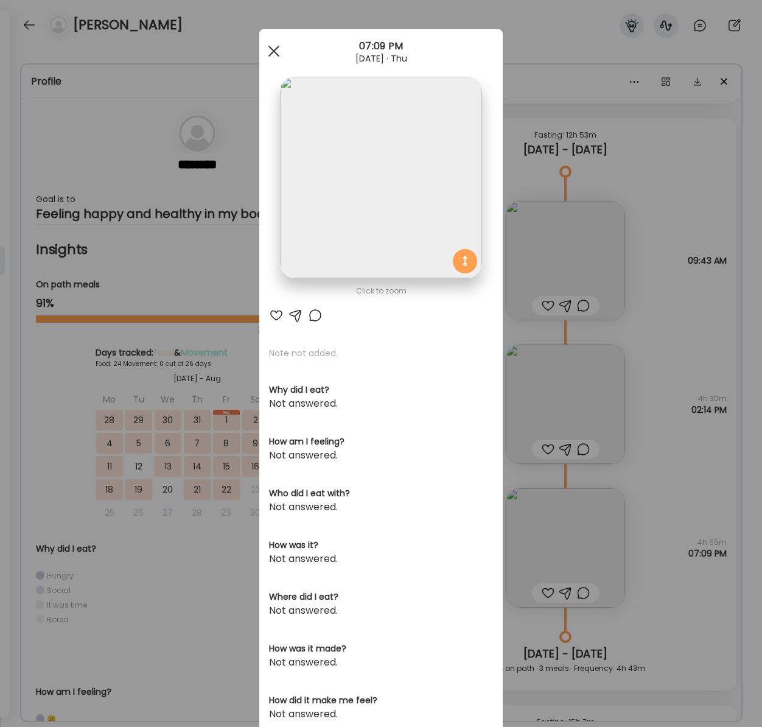
click at [276, 46] on div at bounding box center [274, 51] width 24 height 24
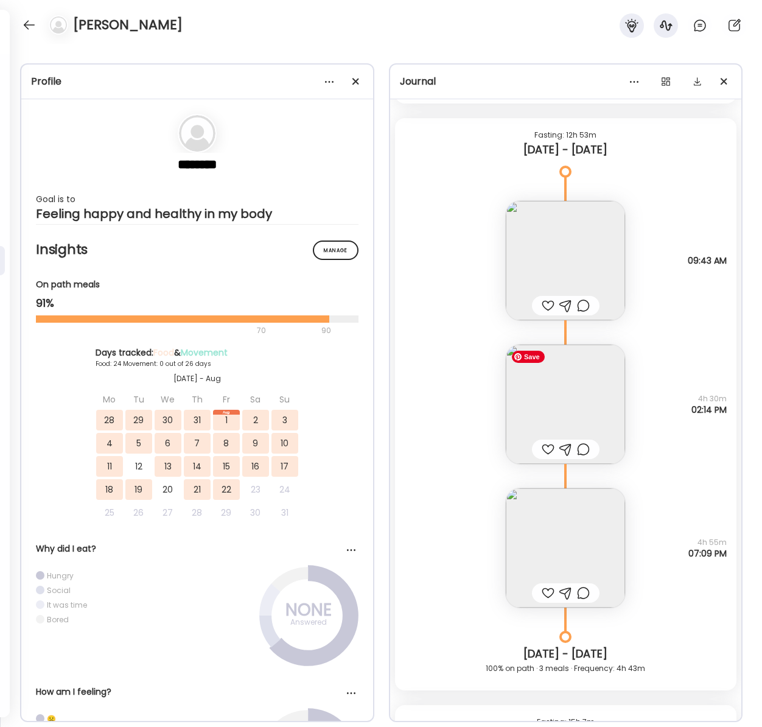
click at [569, 420] on img at bounding box center [565, 404] width 119 height 119
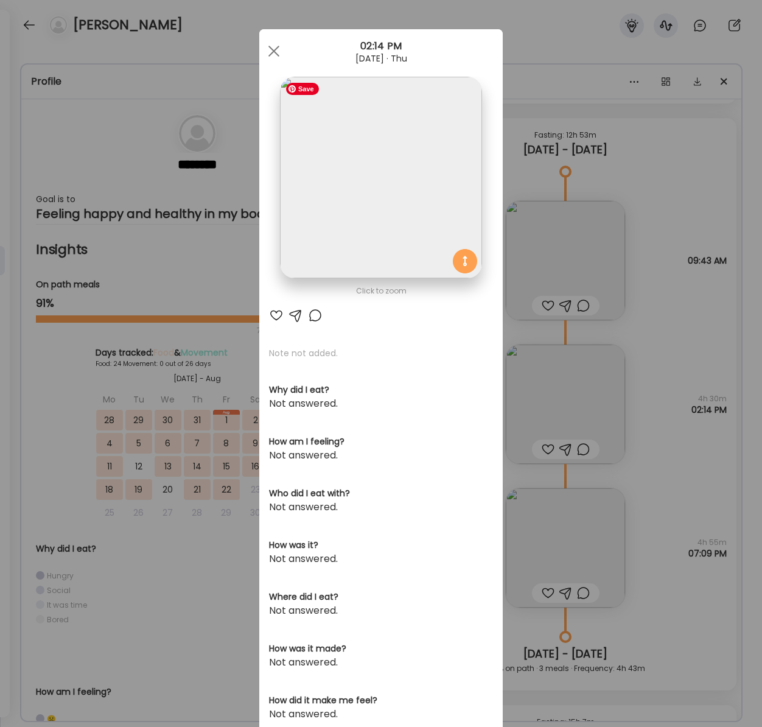
click at [417, 165] on img at bounding box center [381, 178] width 202 height 202
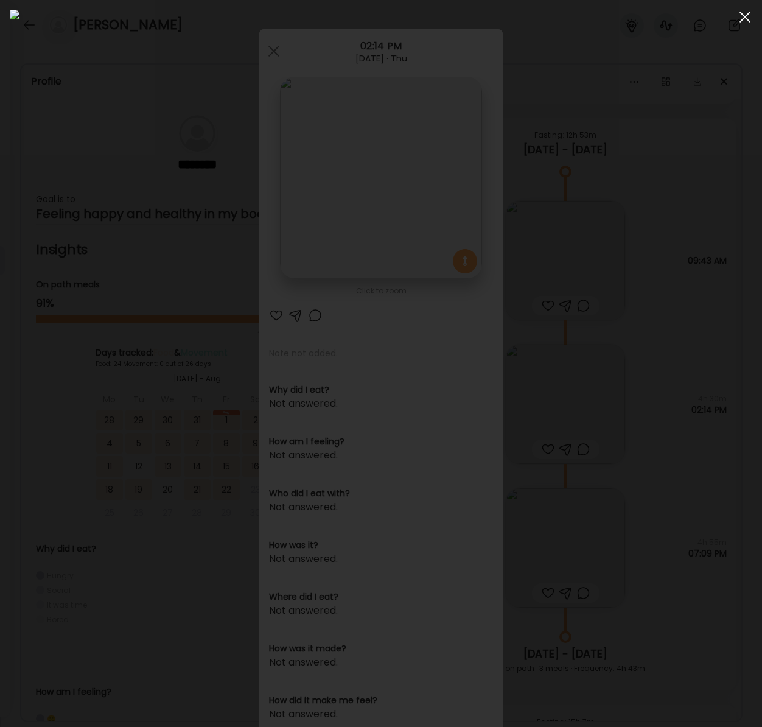
click at [743, 18] on span at bounding box center [745, 17] width 11 height 11
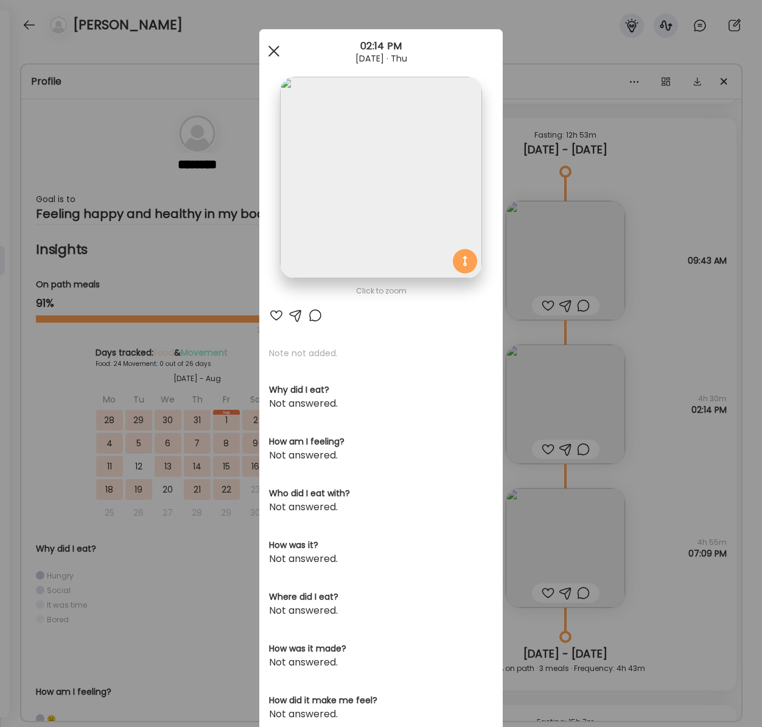
click at [280, 54] on div at bounding box center [274, 51] width 24 height 24
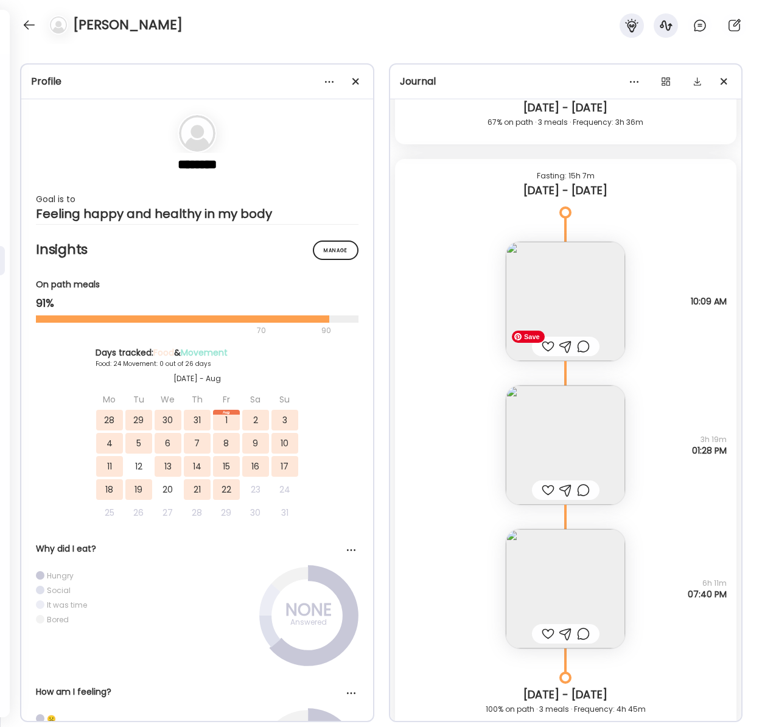
scroll to position [12007, 0]
click at [591, 585] on img at bounding box center [565, 587] width 119 height 119
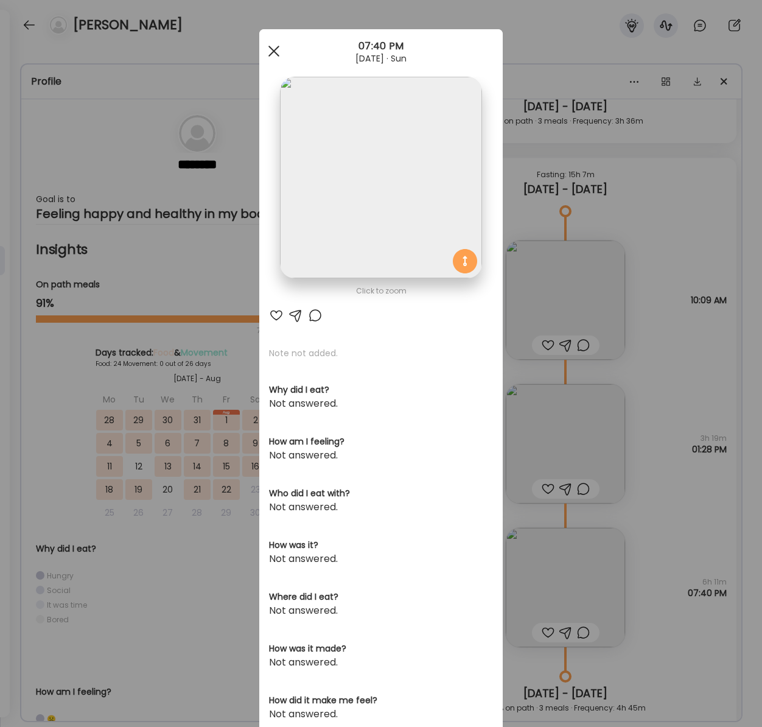
click at [270, 53] on span at bounding box center [274, 51] width 11 height 11
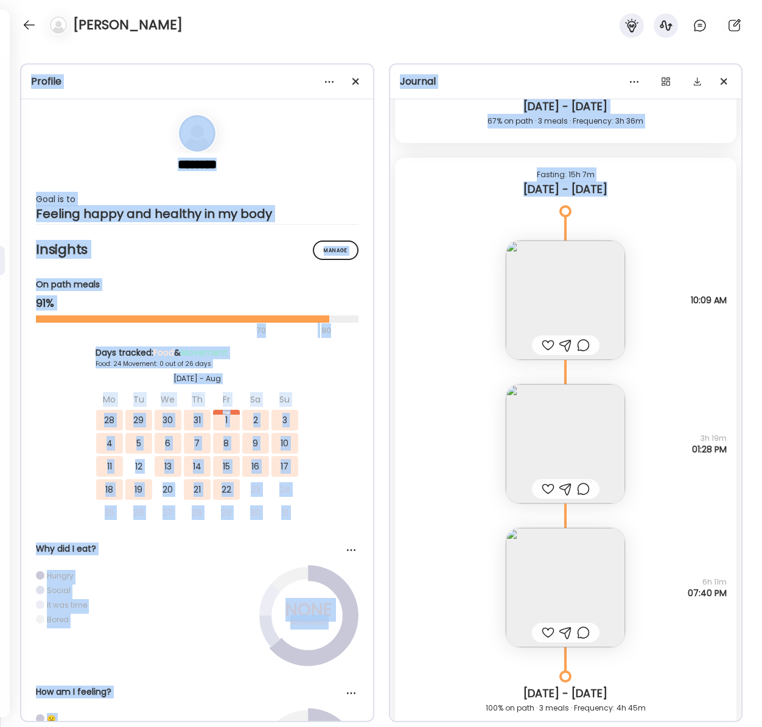
drag, startPoint x: 270, startPoint y: 52, endPoint x: 527, endPoint y: 403, distance: 434.0
click at [519, 330] on div "Profile ******** Goal is to Feeling happy and healthy in my body Manage Insight…" at bounding box center [381, 385] width 762 height 683
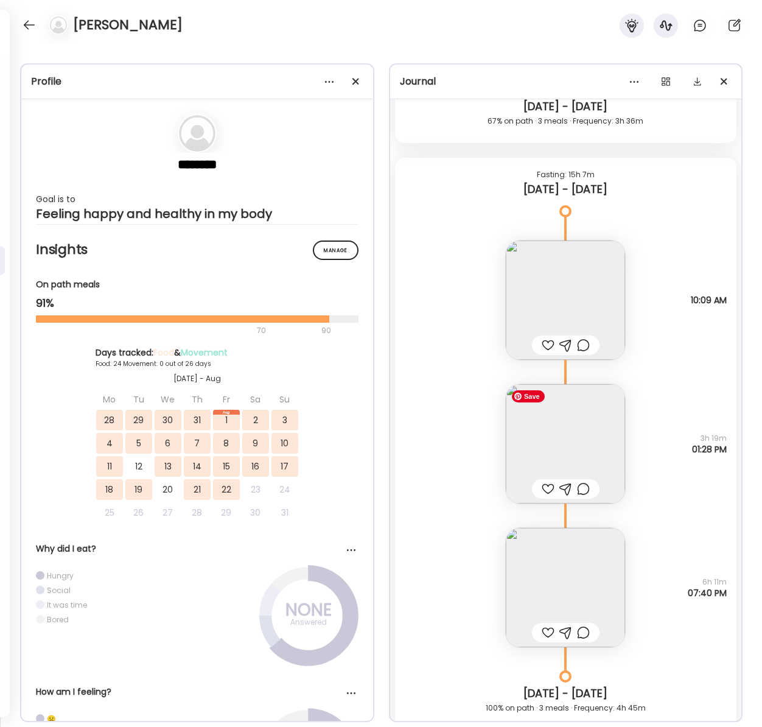
click at [471, 487] on div "Note not added Questions not answered 3h 19m 01:28 PM" at bounding box center [566, 432] width 342 height 144
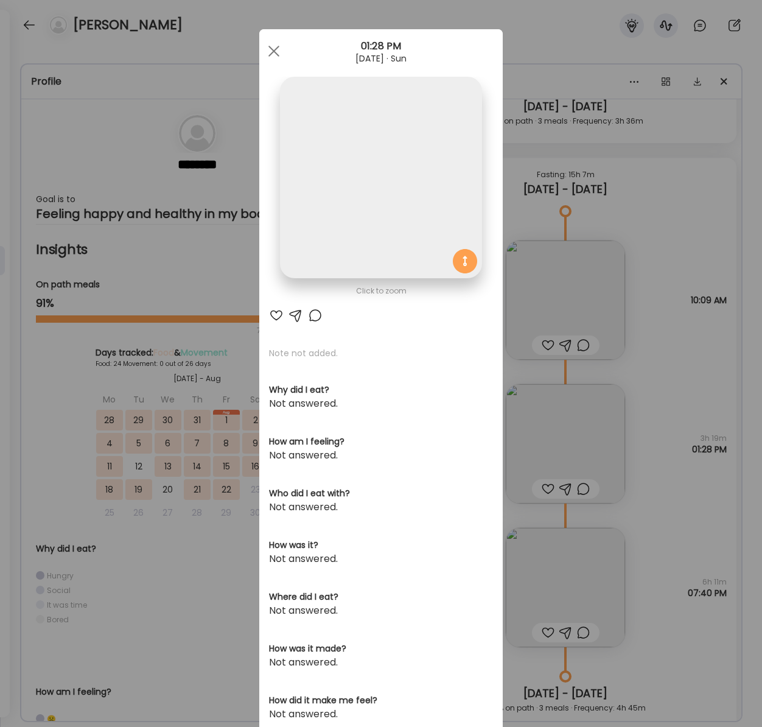
click at [582, 194] on div "Ate Coach Dashboard Wahoo! It’s official Take a moment to set up your Coach Pro…" at bounding box center [381, 363] width 762 height 727
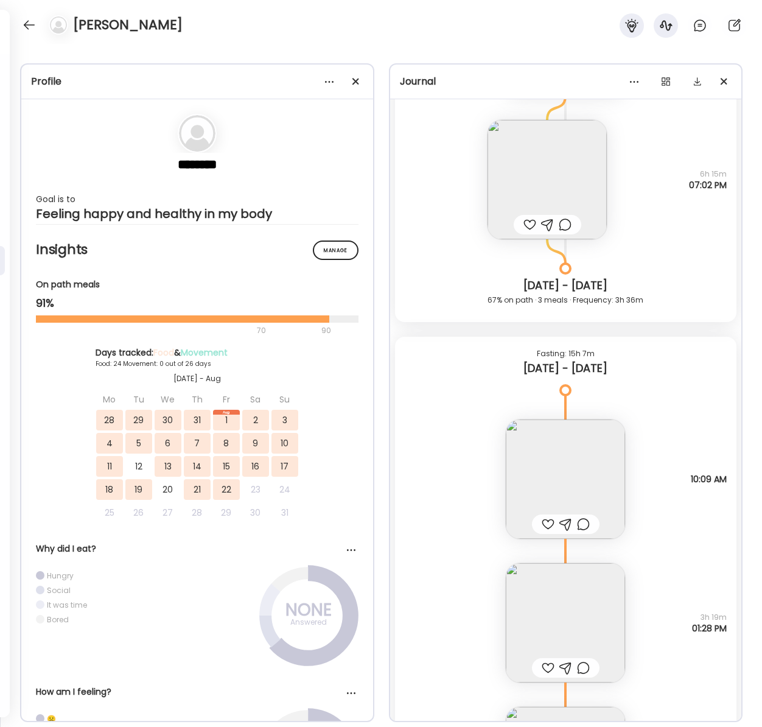
scroll to position [11829, 0]
click at [583, 471] on img at bounding box center [565, 478] width 119 height 119
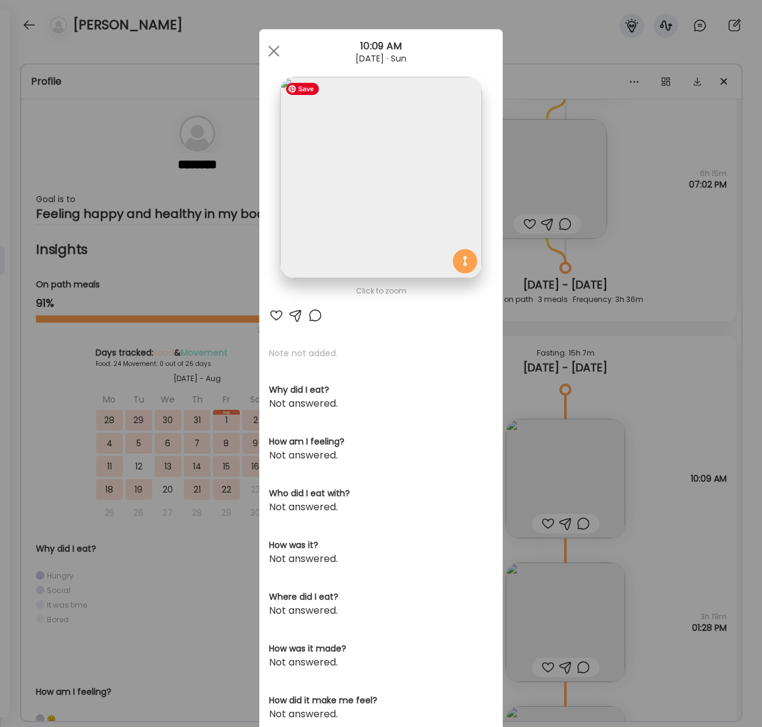
click at [375, 196] on img at bounding box center [381, 178] width 202 height 202
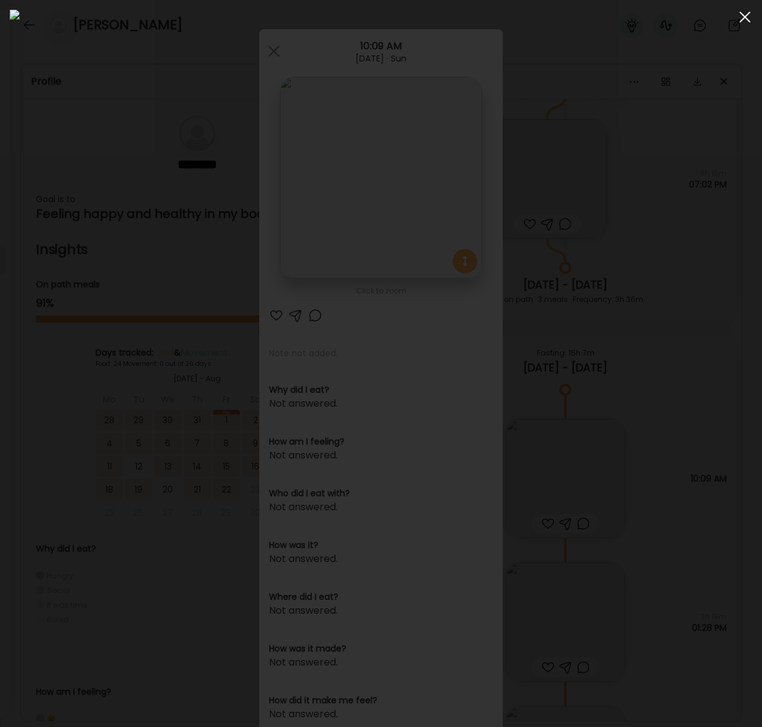
click at [745, 21] on div at bounding box center [745, 17] width 24 height 24
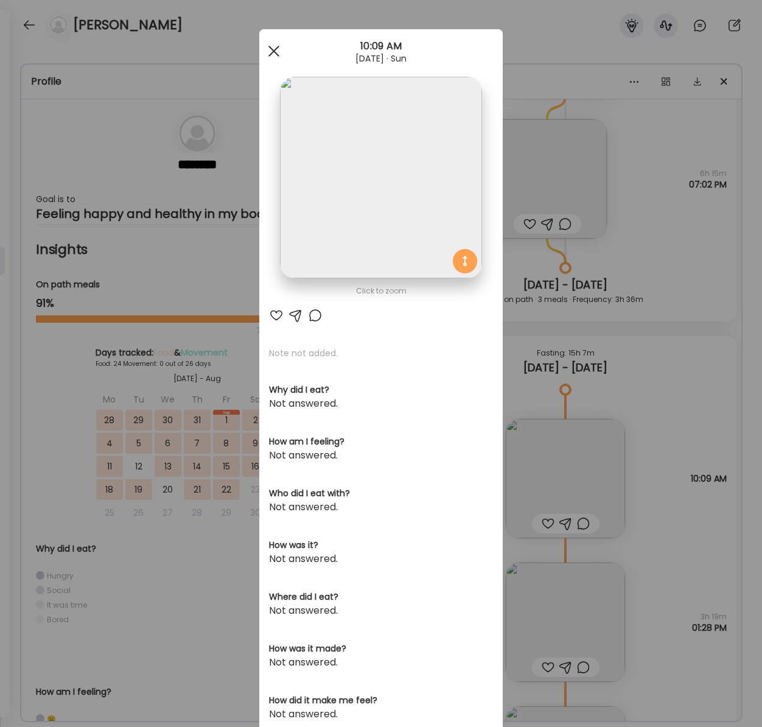
click at [274, 52] on span at bounding box center [274, 51] width 11 height 11
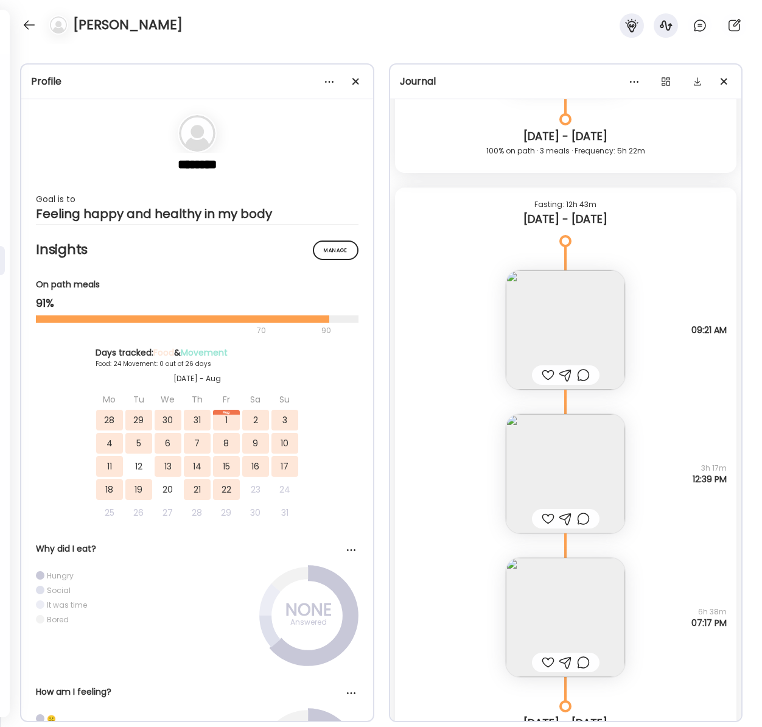
scroll to position [8899, 0]
